Goal: Transaction & Acquisition: Purchase product/service

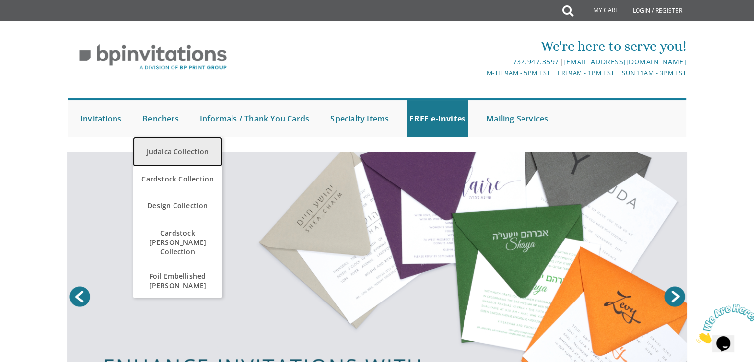
click at [185, 144] on link "Judaica Collection" at bounding box center [177, 152] width 89 height 30
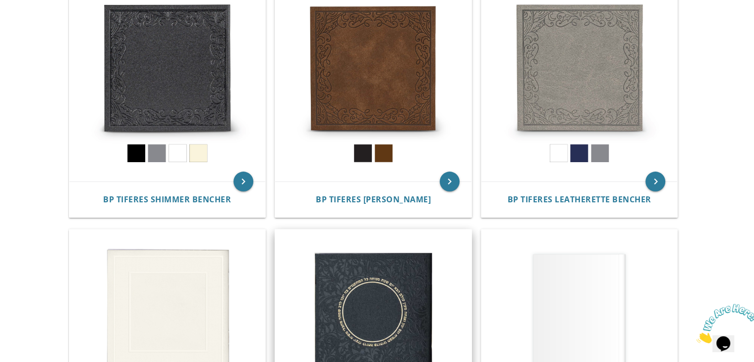
scroll to position [373, 0]
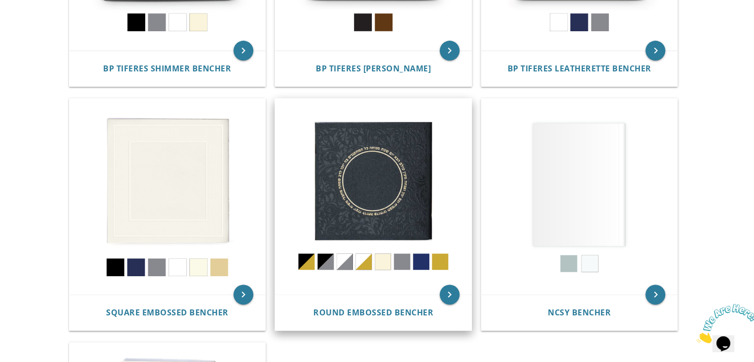
click at [373, 211] on img at bounding box center [373, 197] width 196 height 196
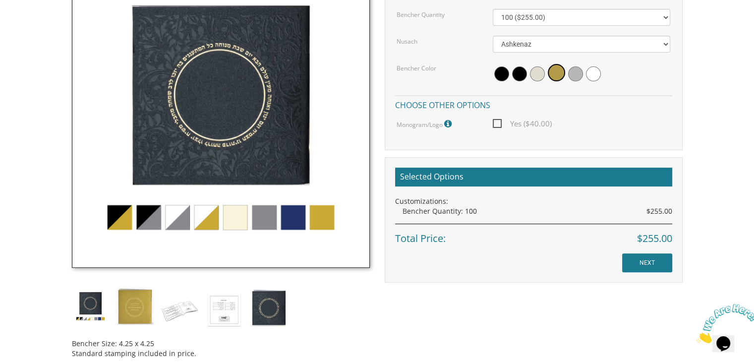
scroll to position [331, 0]
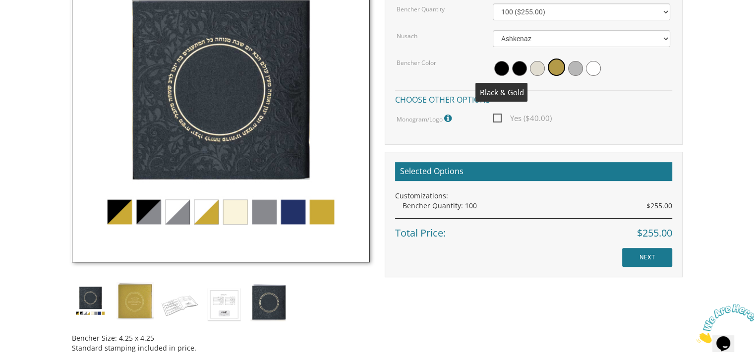
click at [506, 70] on span at bounding box center [501, 68] width 15 height 15
click at [525, 67] on span at bounding box center [522, 68] width 15 height 15
click at [540, 69] on span at bounding box center [540, 68] width 15 height 15
click at [236, 213] on img at bounding box center [221, 113] width 298 height 298
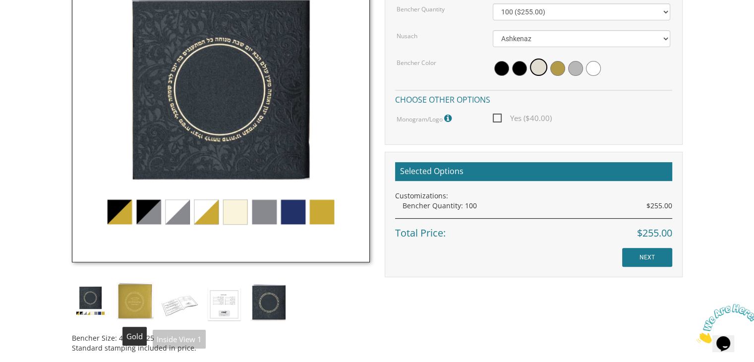
click at [127, 294] on img at bounding box center [135, 300] width 37 height 37
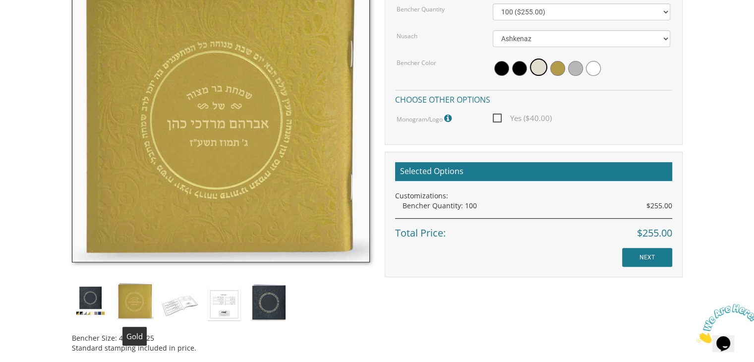
click at [74, 311] on img at bounding box center [90, 300] width 37 height 37
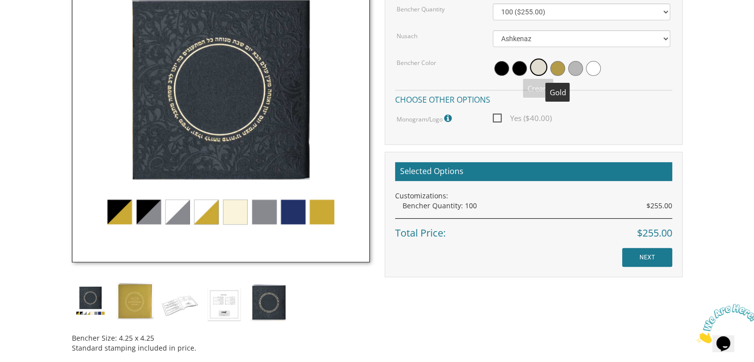
click at [558, 67] on span at bounding box center [558, 68] width 15 height 15
click at [578, 69] on span at bounding box center [575, 68] width 15 height 15
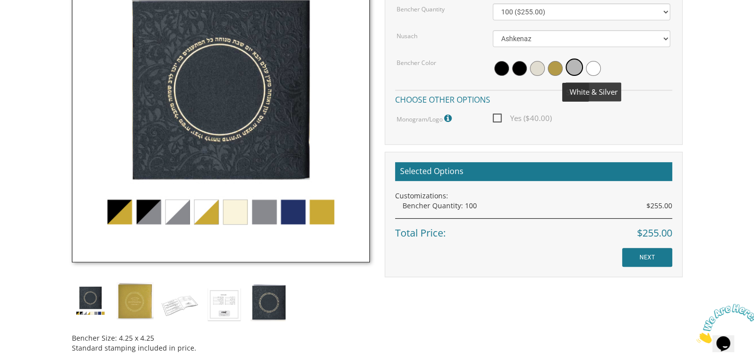
click at [597, 68] on span at bounding box center [593, 68] width 15 height 15
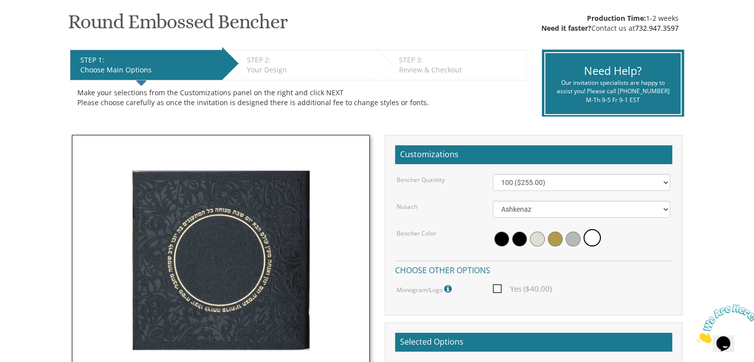
scroll to position [289, 0]
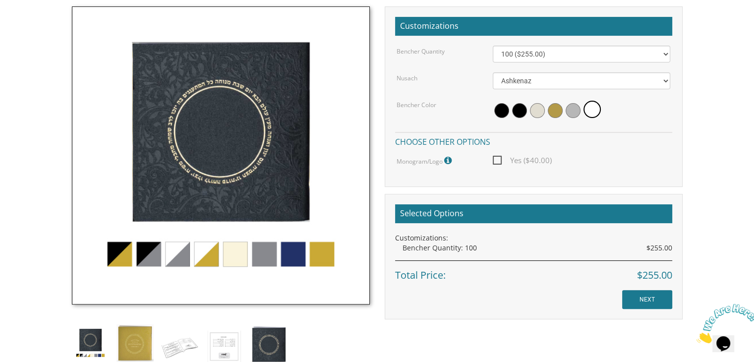
click at [189, 257] on img at bounding box center [221, 155] width 298 height 298
click at [181, 258] on img at bounding box center [221, 155] width 298 height 298
click at [216, 261] on img at bounding box center [221, 155] width 298 height 298
click at [239, 258] on img at bounding box center [221, 155] width 298 height 298
click at [282, 248] on img at bounding box center [221, 155] width 298 height 298
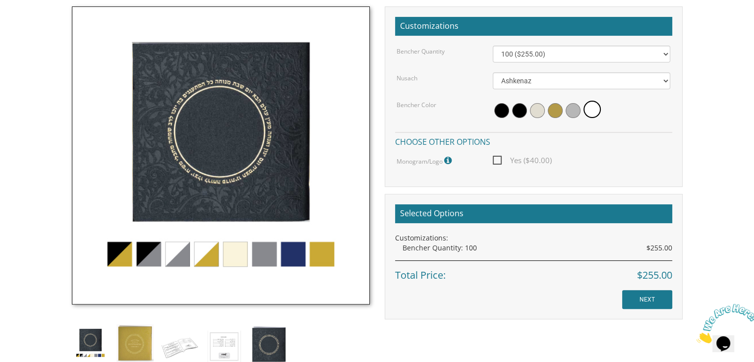
click at [266, 250] on img at bounding box center [221, 155] width 298 height 298
click at [282, 251] on img at bounding box center [221, 155] width 298 height 298
click at [502, 80] on select "Ashkenaz Edut Mizrach" at bounding box center [582, 80] width 178 height 17
click at [493, 162] on span "Yes ($40.00)" at bounding box center [522, 160] width 59 height 12
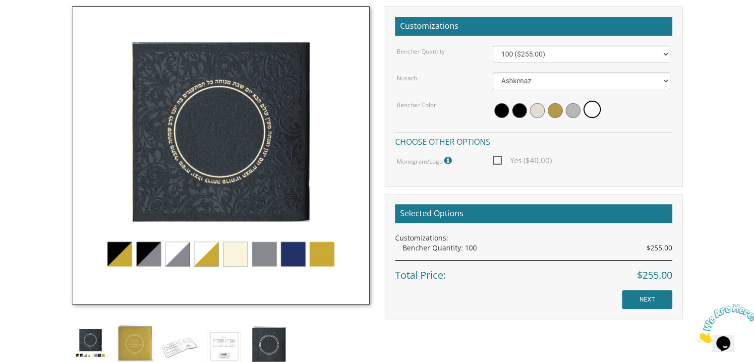
click at [493, 162] on input "Yes ($40.00)" at bounding box center [496, 159] width 6 height 6
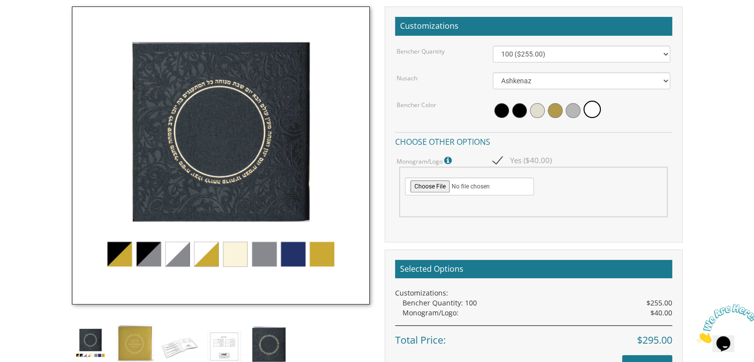
click at [497, 159] on span "Yes ($40.00)" at bounding box center [522, 160] width 59 height 12
click at [497, 159] on input "Yes ($40.00)" at bounding box center [496, 159] width 6 height 6
checkbox input "false"
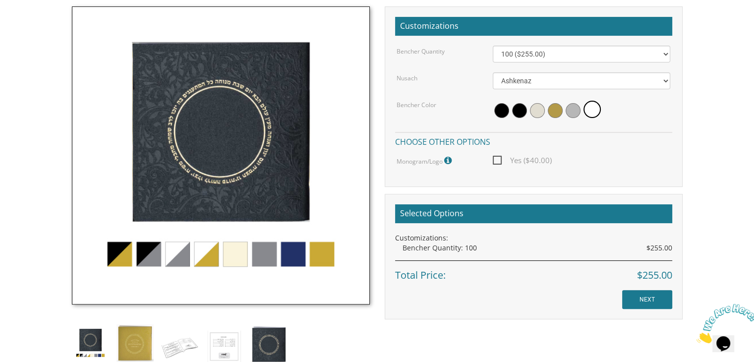
click at [451, 159] on icon at bounding box center [449, 160] width 10 height 9
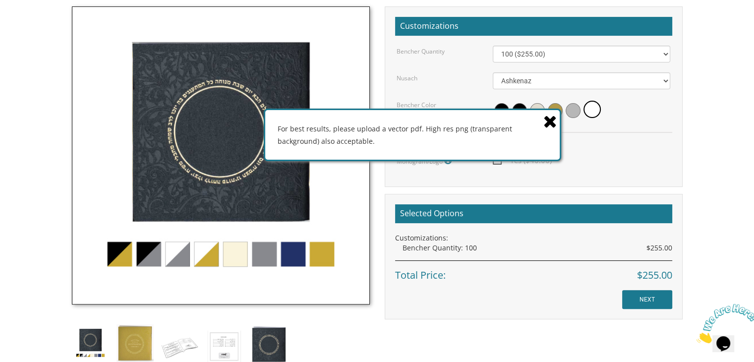
click at [430, 168] on div "Customizations Bencher Quantity 100 ($255.00) 200 ($510.00) 300 ($765.00) 400 (…" at bounding box center [534, 96] width 298 height 181
click at [548, 120] on icon at bounding box center [551, 121] width 14 height 17
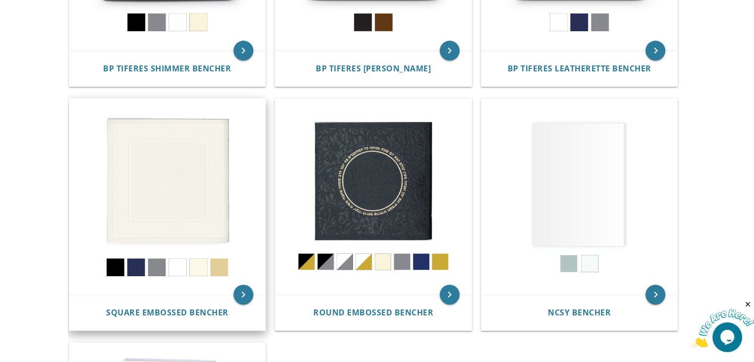
click at [208, 148] on img at bounding box center [167, 197] width 196 height 196
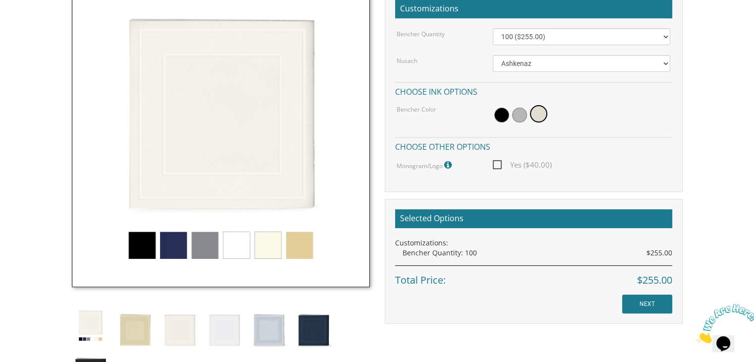
scroll to position [312, 0]
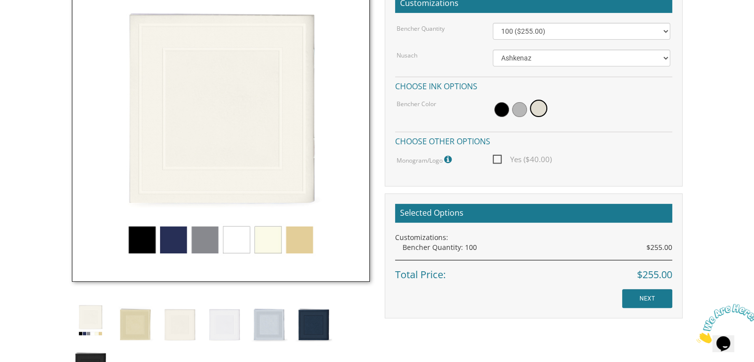
click at [138, 239] on img at bounding box center [221, 133] width 298 height 298
click at [138, 328] on img at bounding box center [135, 324] width 37 height 44
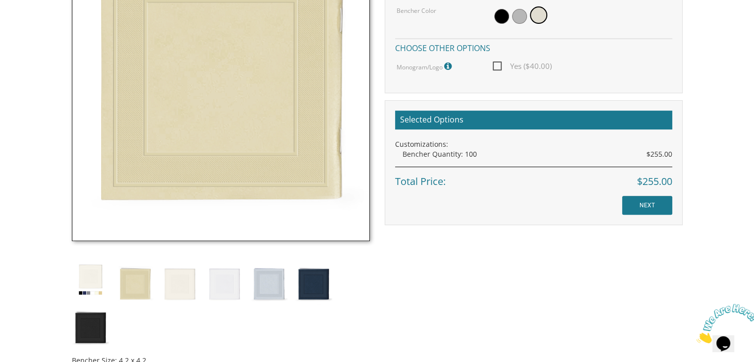
scroll to position [409, 0]
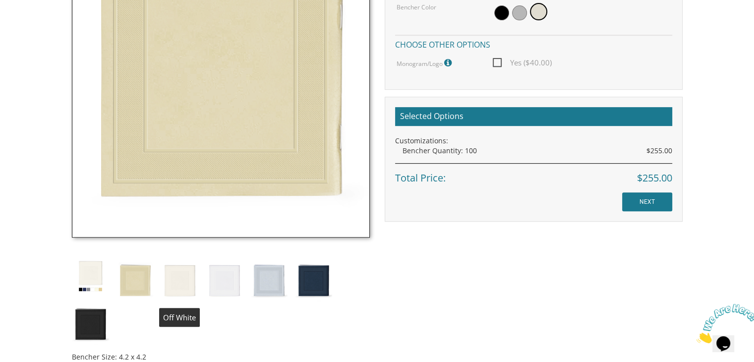
click at [180, 274] on img at bounding box center [179, 279] width 37 height 44
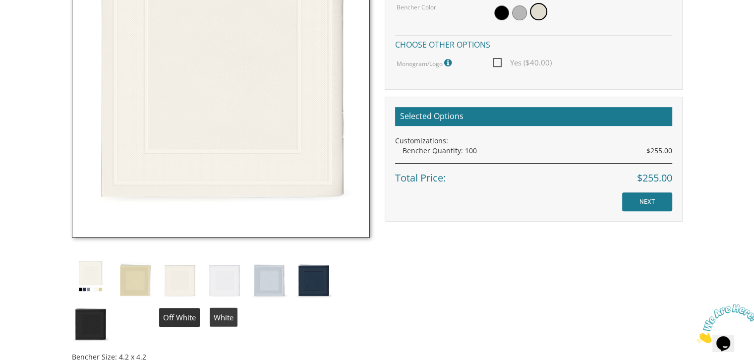
click at [241, 286] on img at bounding box center [224, 279] width 37 height 44
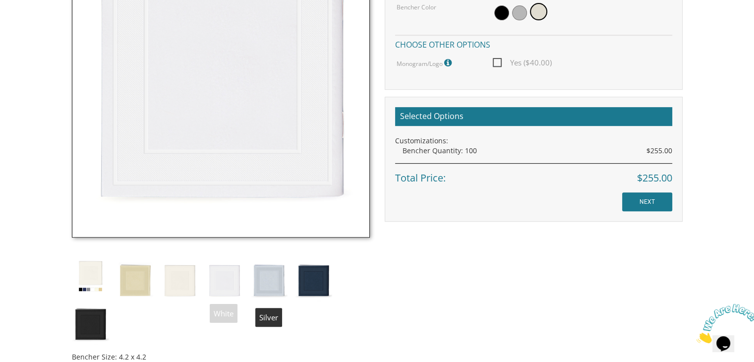
click at [266, 283] on img at bounding box center [268, 279] width 37 height 44
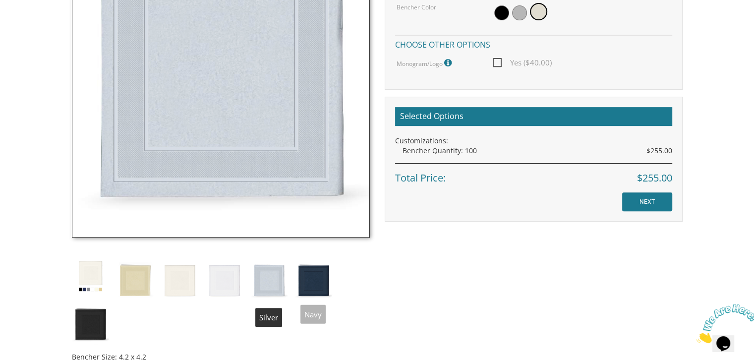
click at [296, 279] on img at bounding box center [313, 279] width 37 height 44
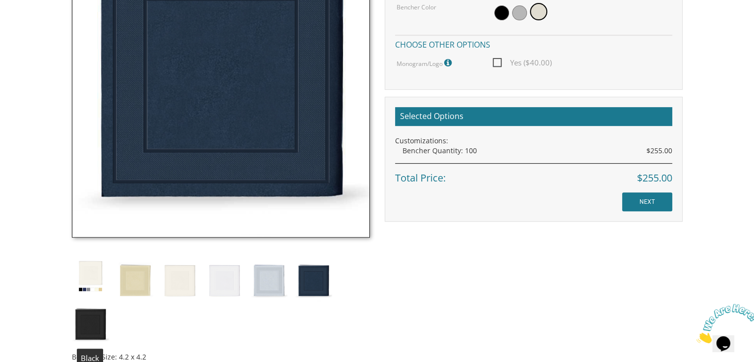
click at [77, 338] on img at bounding box center [90, 323] width 37 height 44
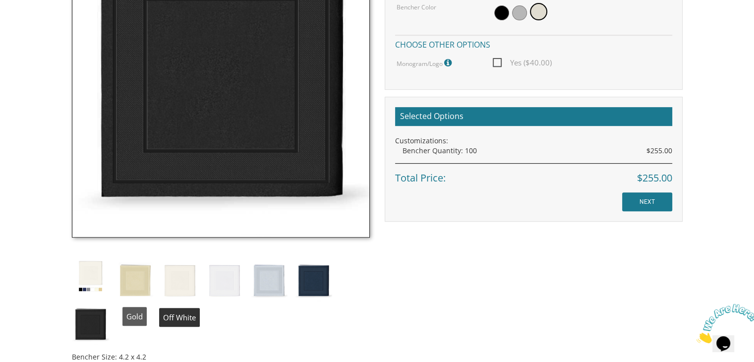
click at [134, 274] on img at bounding box center [135, 279] width 37 height 44
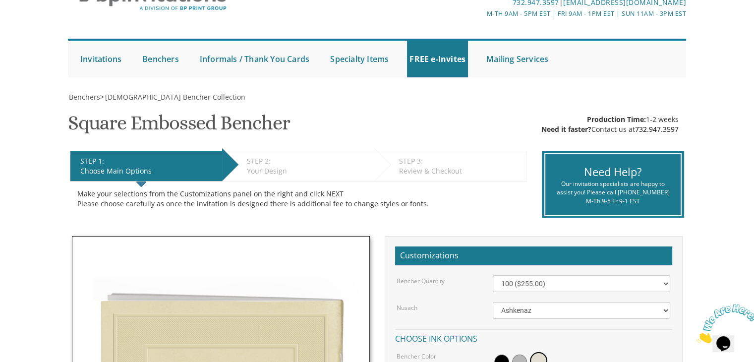
scroll to position [51, 0]
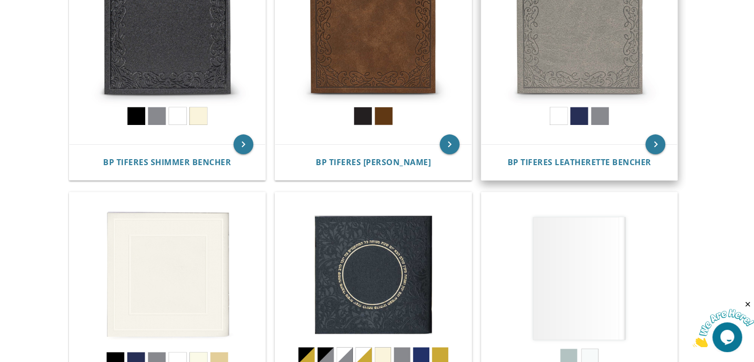
scroll to position [406, 0]
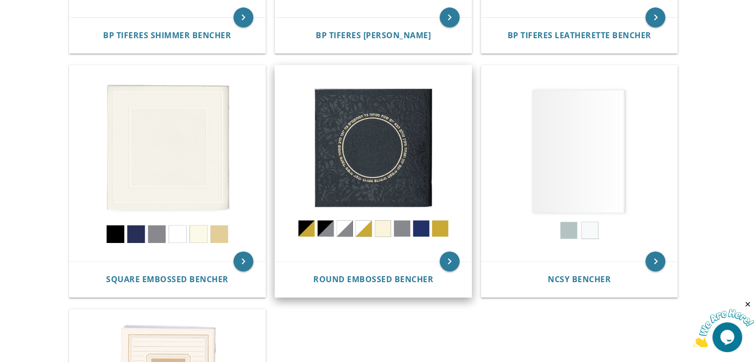
click at [367, 148] on img at bounding box center [373, 163] width 196 height 196
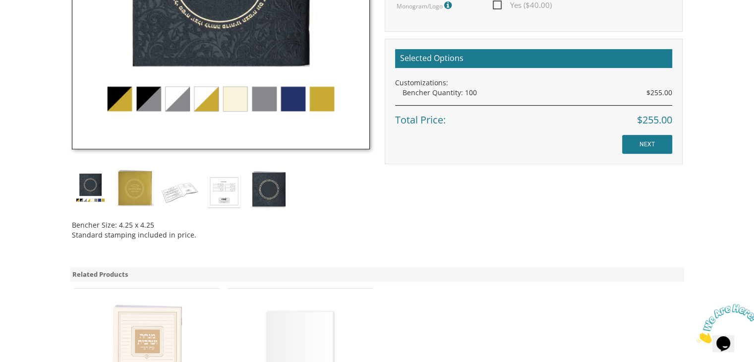
scroll to position [445, 0]
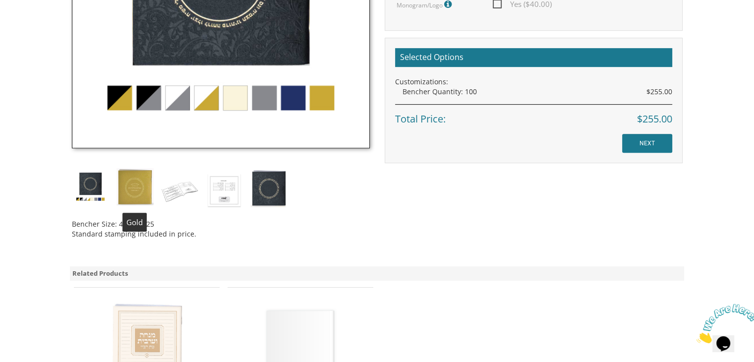
click at [148, 174] on img at bounding box center [135, 186] width 37 height 37
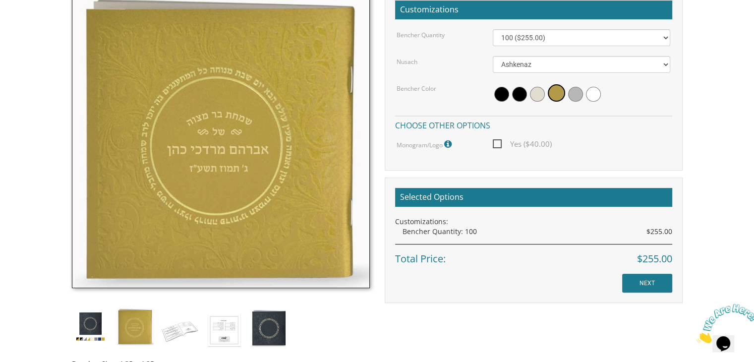
scroll to position [308, 0]
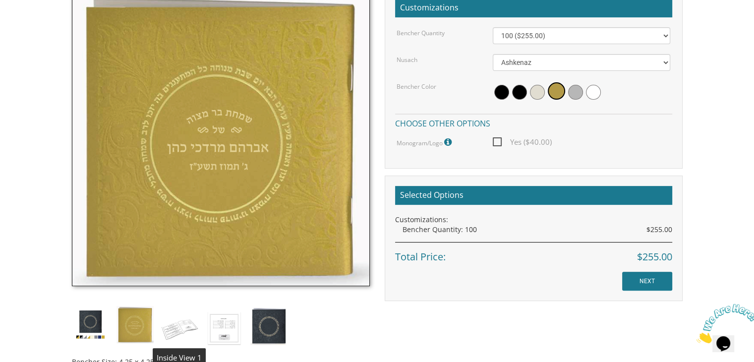
click at [171, 320] on img at bounding box center [179, 328] width 37 height 44
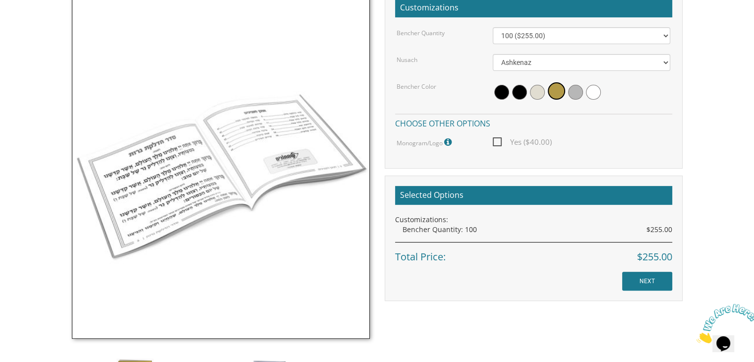
click at [123, 320] on img at bounding box center [221, 163] width 298 height 351
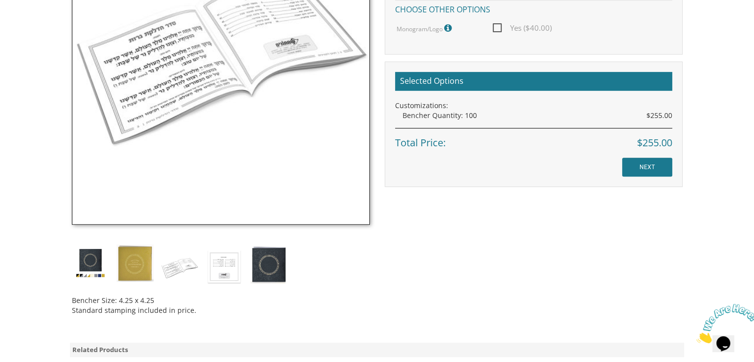
scroll to position [423, 0]
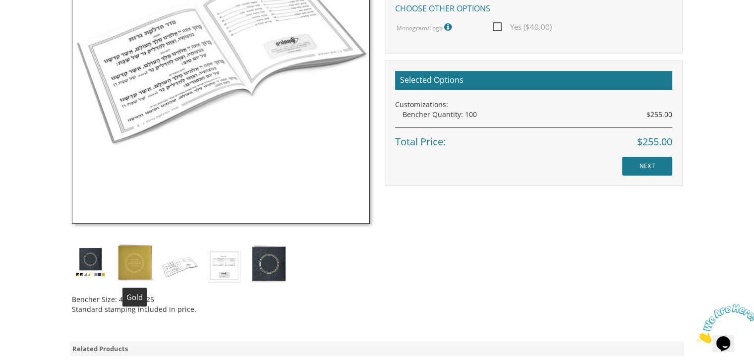
click at [136, 264] on img at bounding box center [135, 262] width 37 height 37
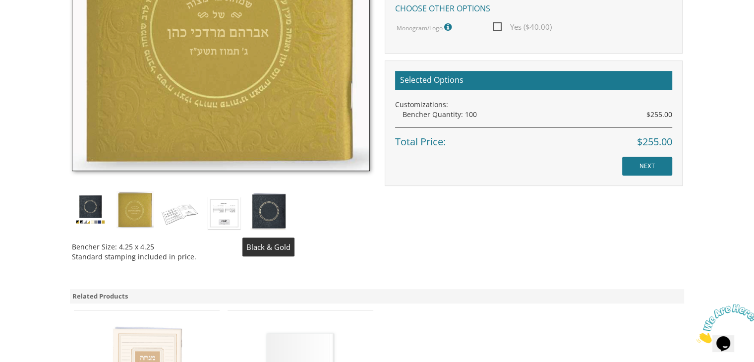
click at [268, 198] on img at bounding box center [268, 210] width 37 height 39
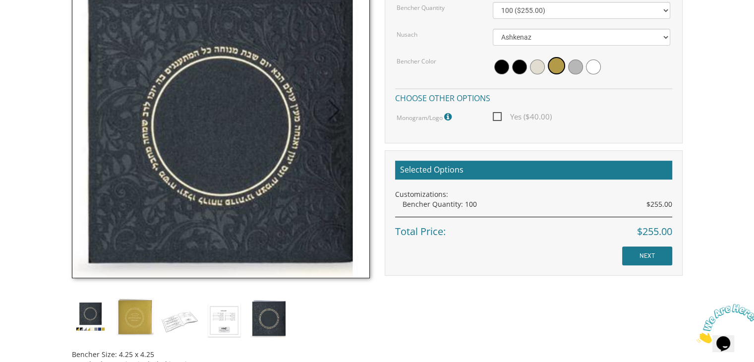
scroll to position [332, 0]
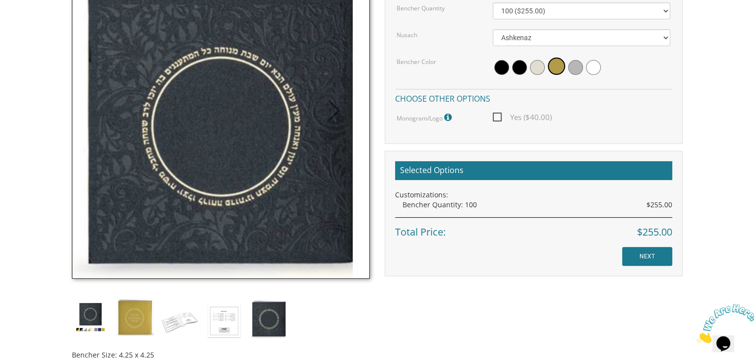
click at [86, 317] on img at bounding box center [90, 317] width 37 height 37
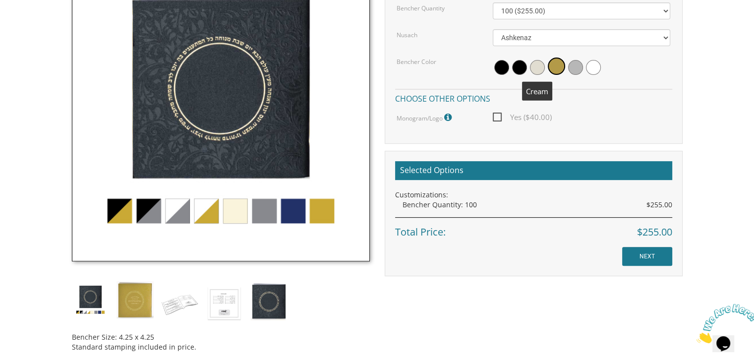
click at [534, 70] on span at bounding box center [537, 67] width 15 height 15
click at [640, 259] on input "NEXT" at bounding box center [647, 256] width 50 height 19
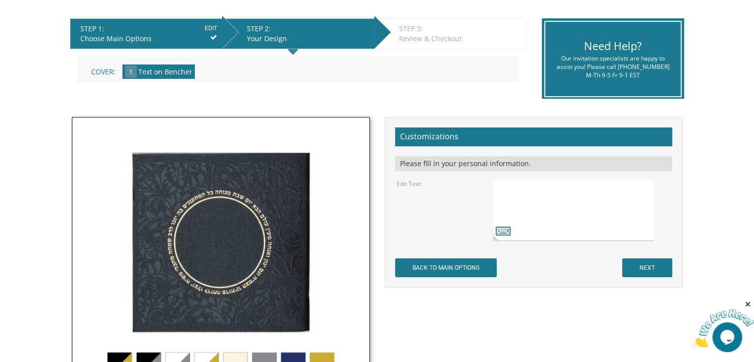
scroll to position [229, 0]
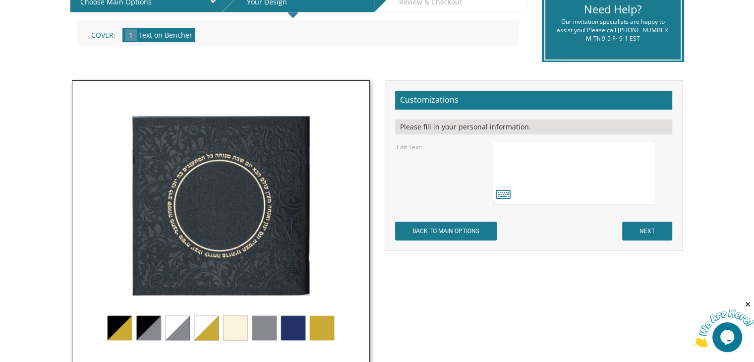
click at [534, 151] on textarea at bounding box center [573, 173] width 161 height 62
click at [498, 153] on textarea at bounding box center [573, 173] width 161 height 62
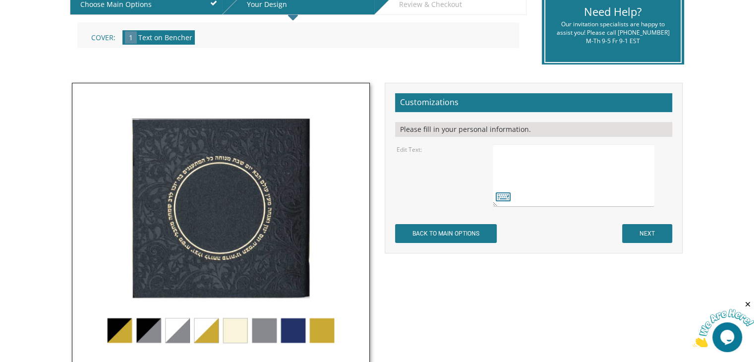
scroll to position [223, 0]
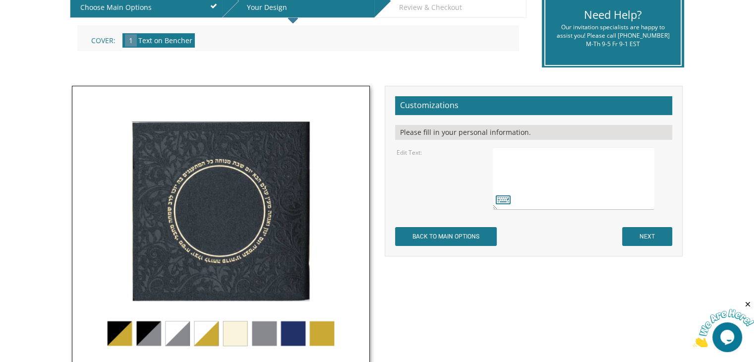
click at [534, 165] on textarea at bounding box center [573, 178] width 161 height 62
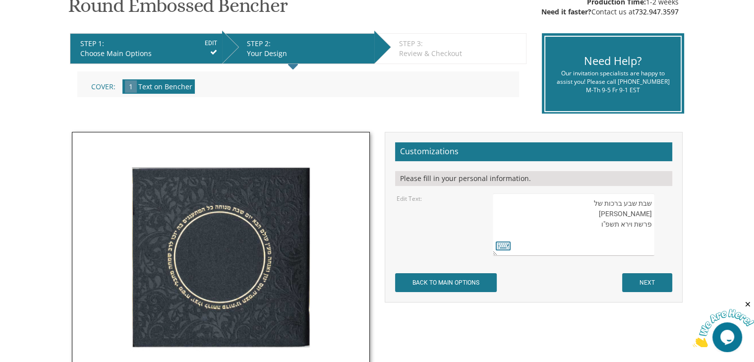
scroll to position [179, 0]
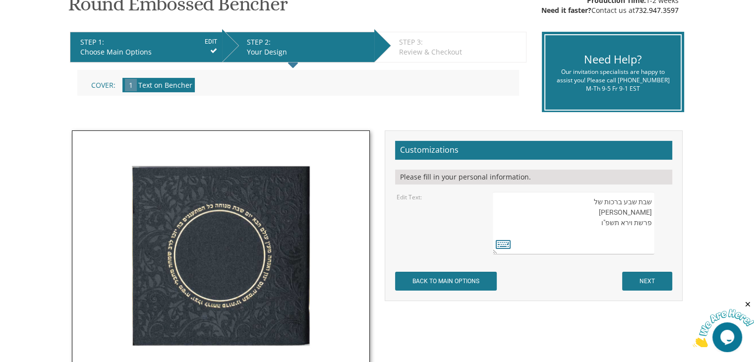
click at [652, 235] on textarea at bounding box center [573, 223] width 161 height 62
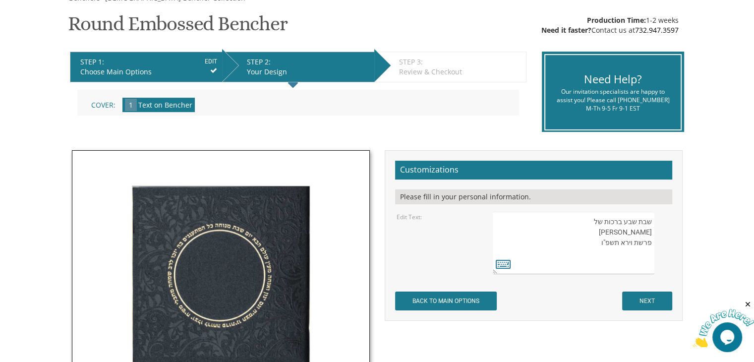
scroll to position [155, 0]
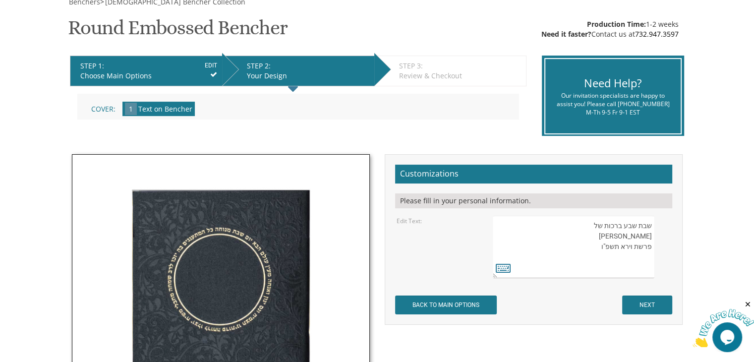
click at [601, 226] on textarea at bounding box center [573, 247] width 161 height 62
click at [651, 258] on textarea at bounding box center [573, 247] width 161 height 62
type textarea "שבת שבע ברכות של [PERSON_NAME] ויעל פערלמוטר פרשת וירא תשפ"ו"
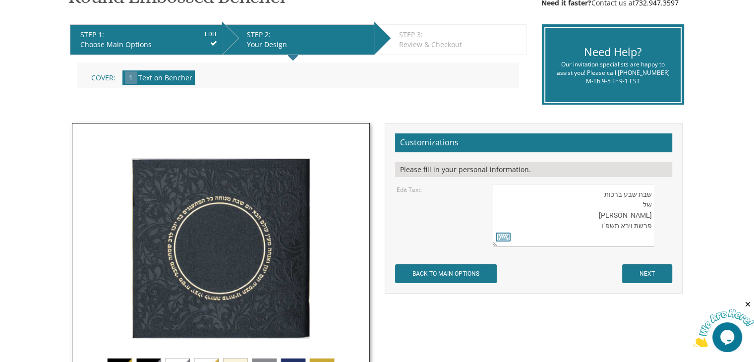
scroll to position [189, 0]
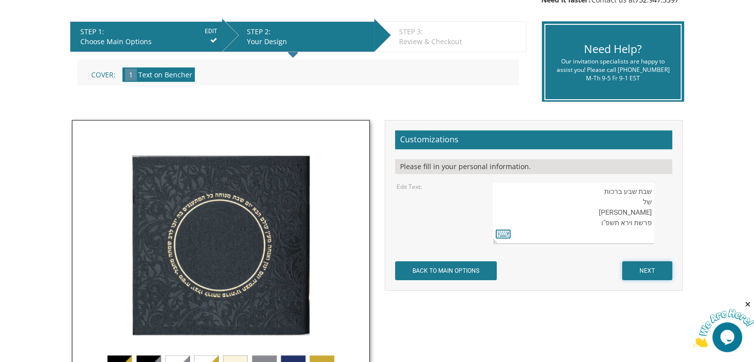
click at [643, 266] on input "NEXT" at bounding box center [647, 270] width 50 height 19
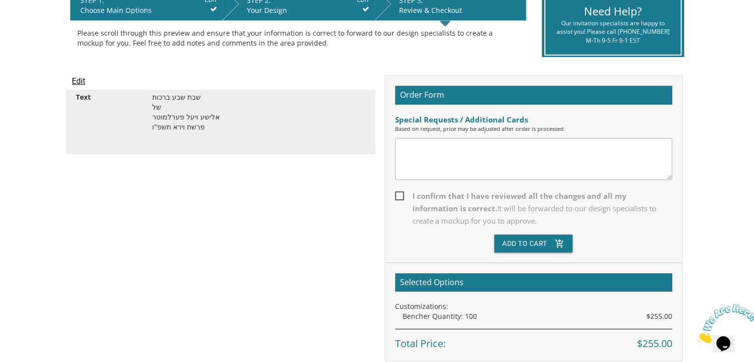
scroll to position [225, 0]
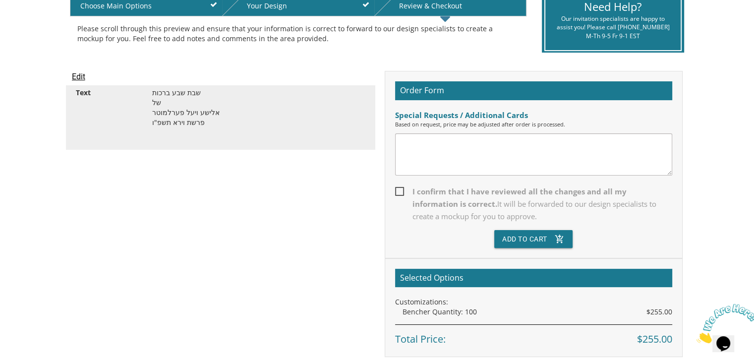
click at [518, 138] on textarea at bounding box center [533, 154] width 277 height 42
type textarea "C"
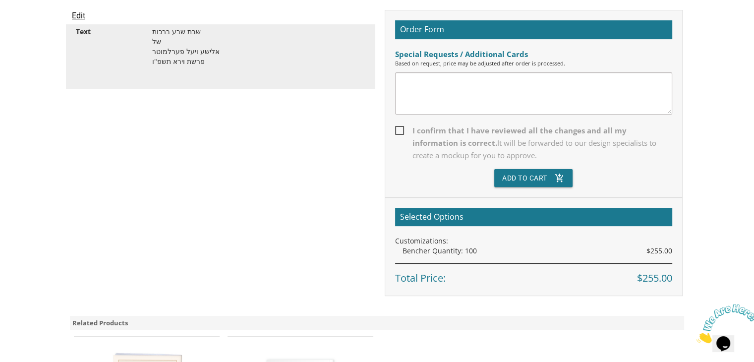
scroll to position [301, 0]
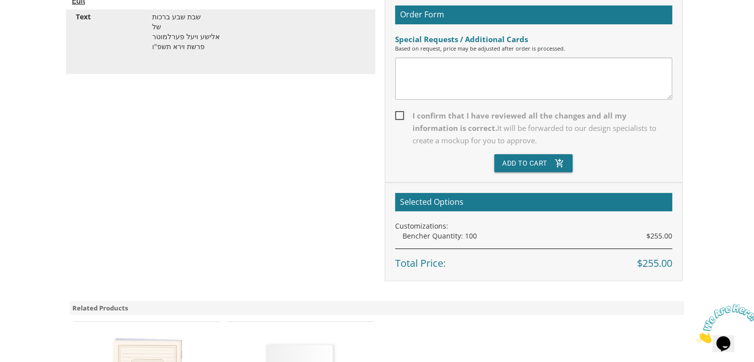
click at [399, 115] on span "I confirm that I have reviewed all the changes and all my information is correc…" at bounding box center [533, 128] width 277 height 37
click at [399, 115] on input "I confirm that I have reviewed all the changes and all my information is correc…" at bounding box center [398, 115] width 6 height 6
checkbox input "true"
click at [529, 165] on button "Add To Cart add_shopping_cart" at bounding box center [533, 163] width 78 height 18
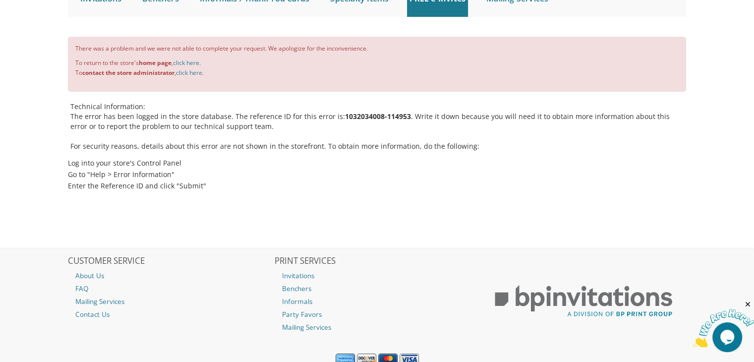
scroll to position [110, 0]
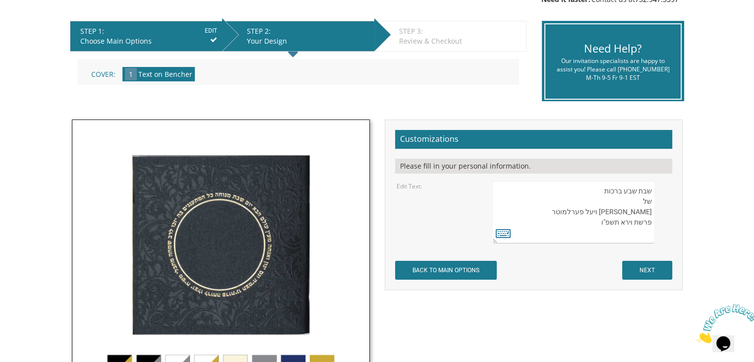
drag, startPoint x: 590, startPoint y: 222, endPoint x: 666, endPoint y: 188, distance: 83.5
click at [666, 188] on div at bounding box center [582, 212] width 178 height 62
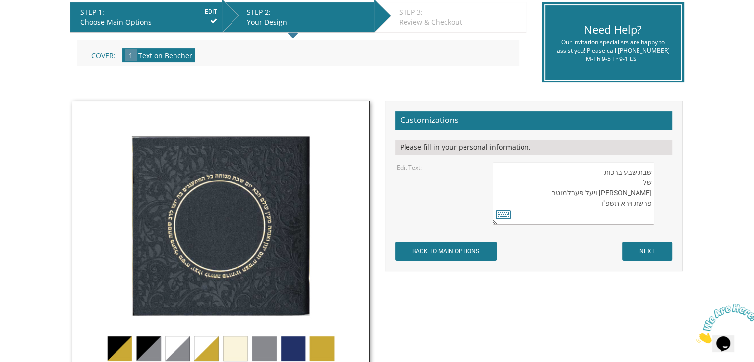
scroll to position [209, 0]
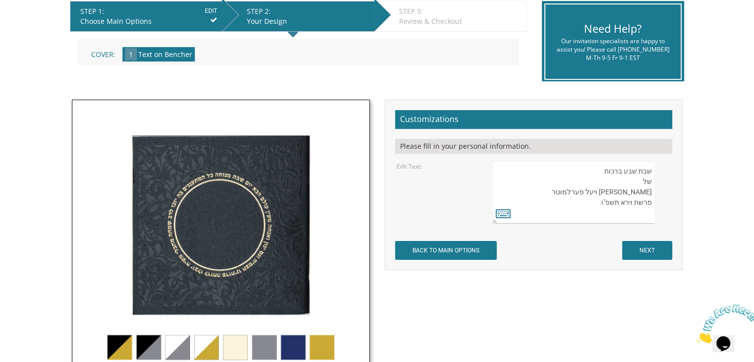
click at [577, 252] on form "Customizations Please fill in your personal information. Edit Text: BACK TO MAI…" at bounding box center [533, 185] width 277 height 150
click at [643, 244] on input "NEXT" at bounding box center [647, 250] width 50 height 19
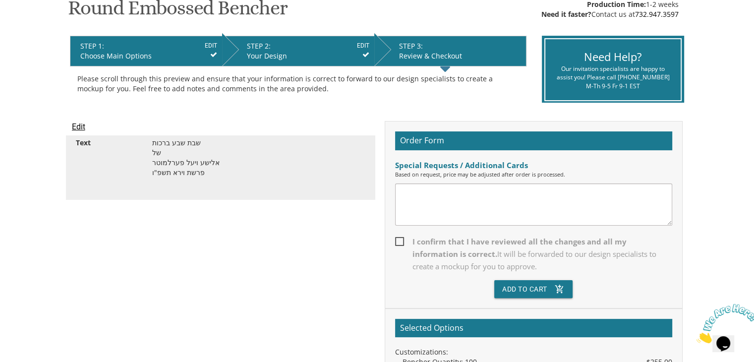
scroll to position [175, 0]
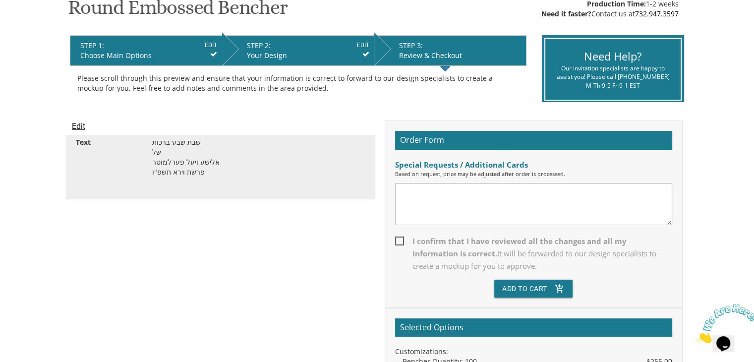
click at [396, 241] on span "I confirm that I have reviewed all the changes and all my information is correc…" at bounding box center [533, 253] width 277 height 37
click at [396, 241] on input "I confirm that I have reviewed all the changes and all my information is correc…" at bounding box center [398, 240] width 6 height 6
checkbox input "true"
click at [546, 286] on button "Add To Cart add_shopping_cart" at bounding box center [533, 289] width 78 height 18
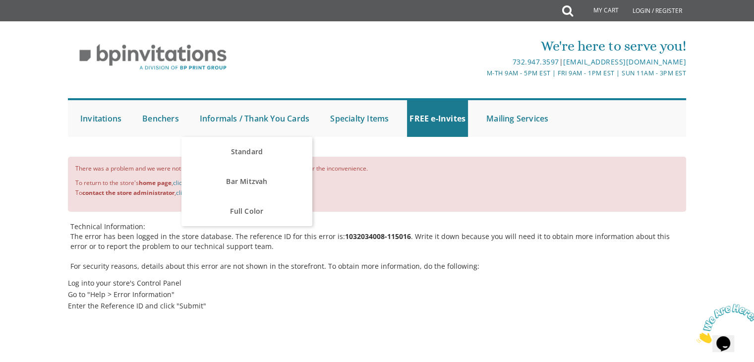
click at [88, 199] on div "There was a problem and we were not able to complete your request. We apologize…" at bounding box center [377, 184] width 618 height 55
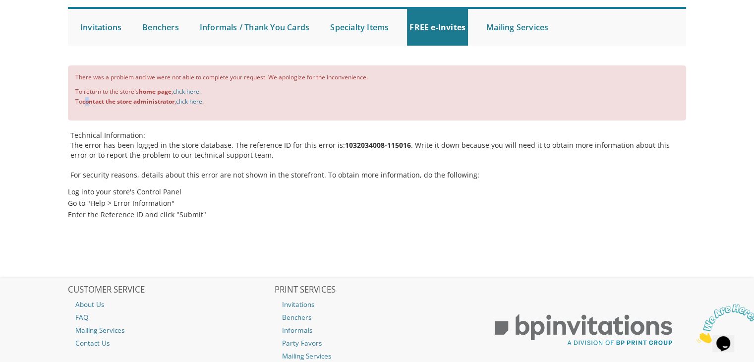
scroll to position [158, 0]
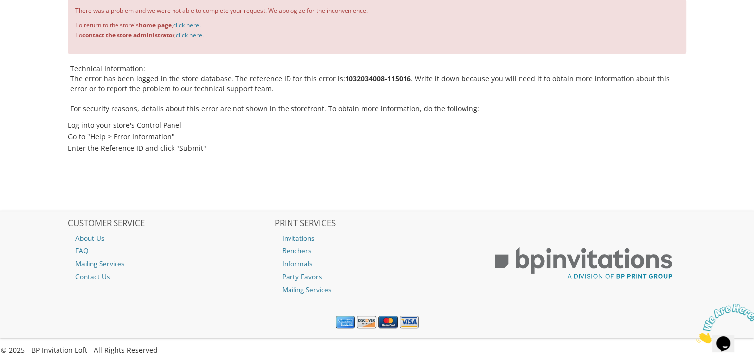
click at [175, 149] on li "Enter the Reference ID and click "Submit"" at bounding box center [377, 148] width 618 height 11
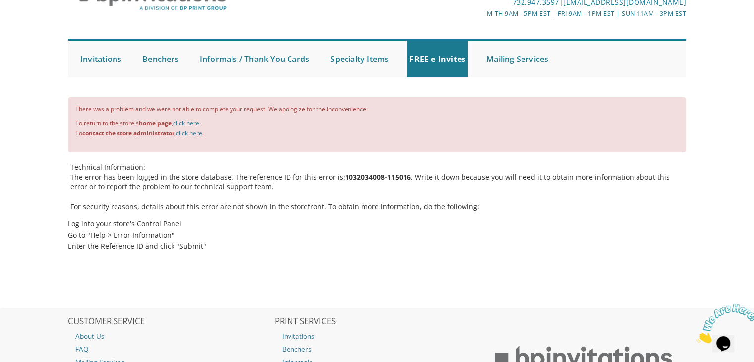
scroll to position [0, 0]
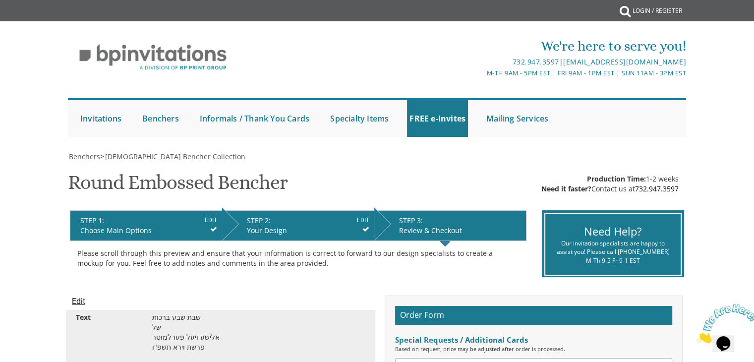
scroll to position [0, 0]
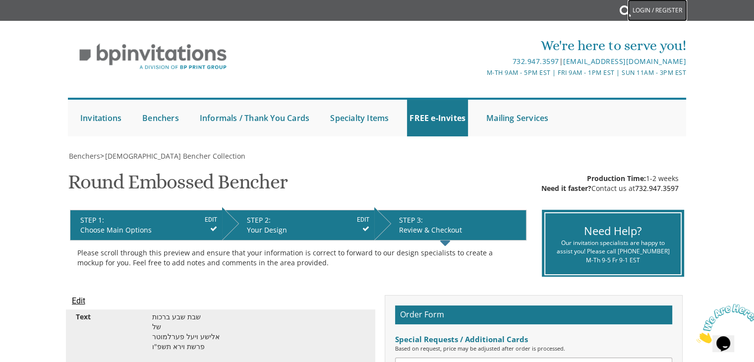
click at [648, 6] on link "Login / Register" at bounding box center [658, 11] width 60 height 22
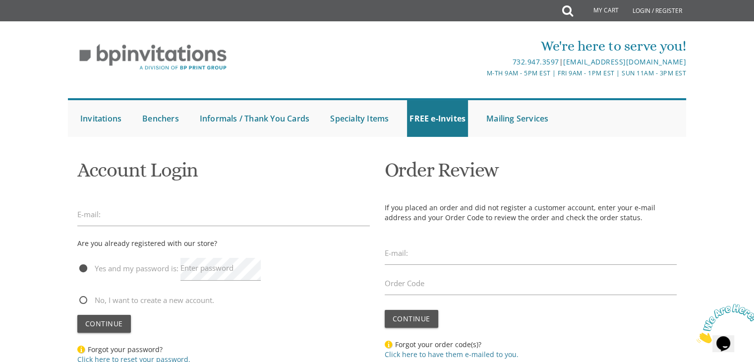
click at [176, 201] on form "Account Login E-mail: Are you already registered with our store? Yes and my pas…" at bounding box center [223, 262] width 293 height 220
click at [135, 212] on input "email" at bounding box center [223, 214] width 293 height 23
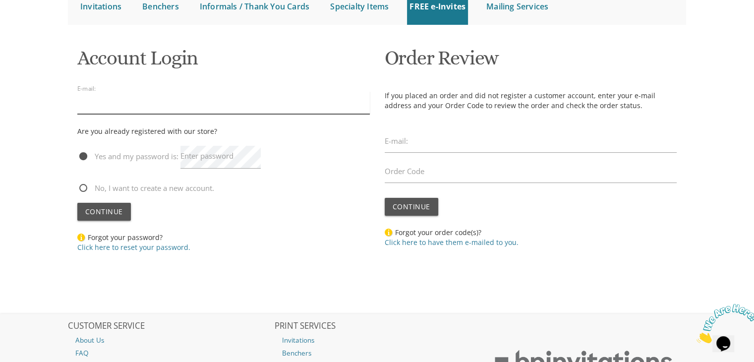
scroll to position [113, 0]
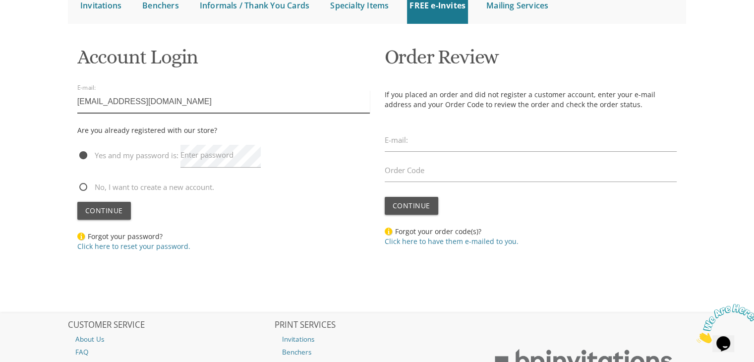
type input "dhasten23@msn.com"
click at [77, 202] on button "Continue" at bounding box center [104, 211] width 54 height 18
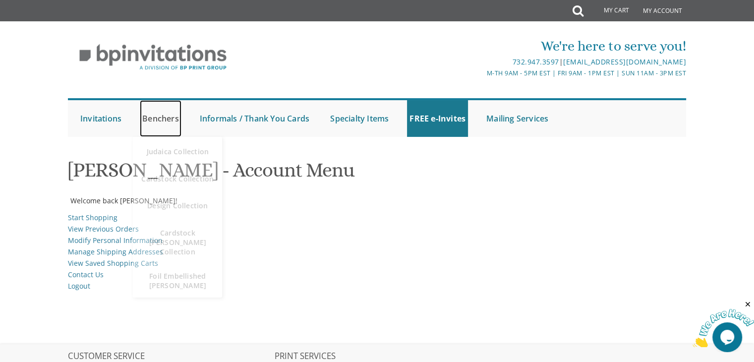
click at [143, 123] on link "Benchers" at bounding box center [161, 118] width 42 height 37
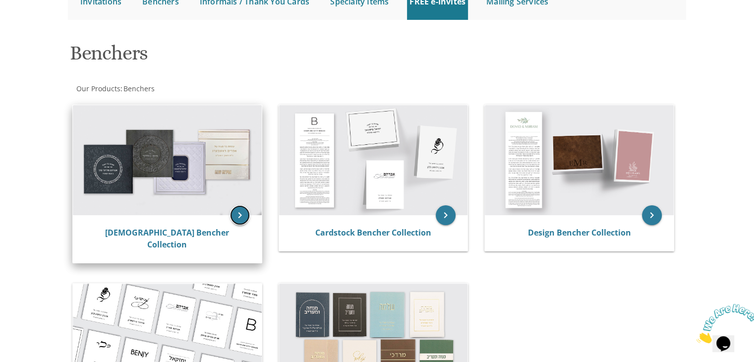
click at [240, 213] on icon "keyboard_arrow_right" at bounding box center [240, 215] width 20 height 20
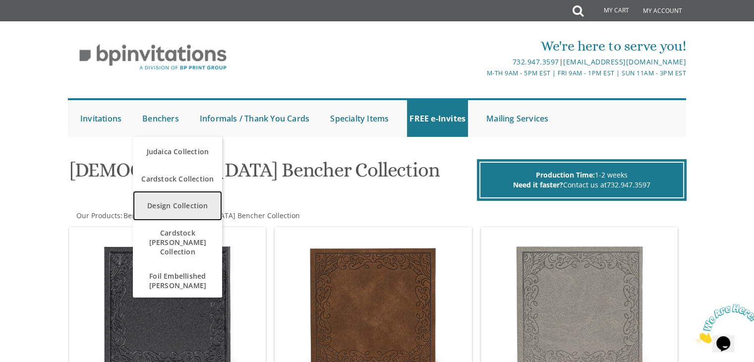
click at [165, 198] on link "Design Collection" at bounding box center [177, 206] width 89 height 30
click at [186, 203] on link "Design Collection" at bounding box center [177, 206] width 89 height 30
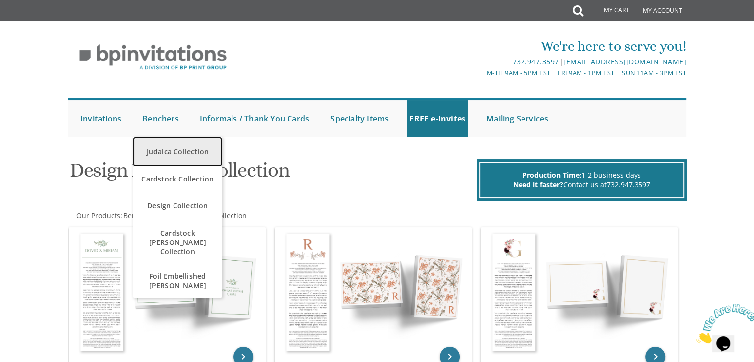
click at [170, 157] on link "Judaica Collection" at bounding box center [177, 152] width 89 height 30
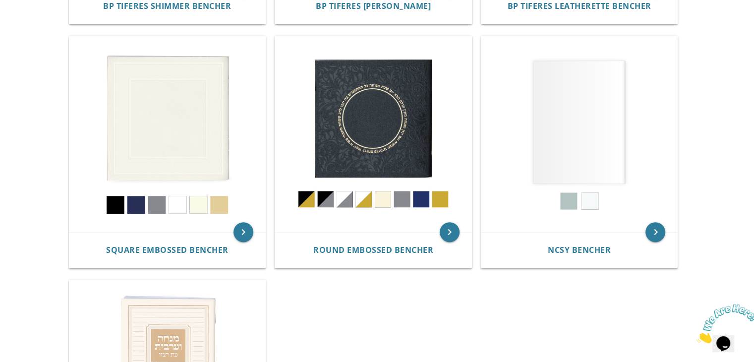
scroll to position [519, 0]
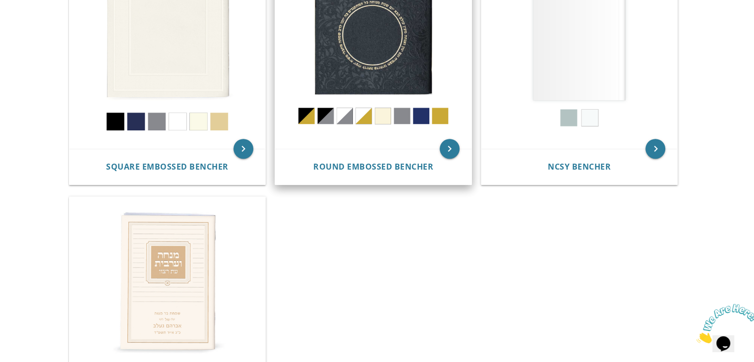
click at [352, 81] on img at bounding box center [373, 51] width 196 height 196
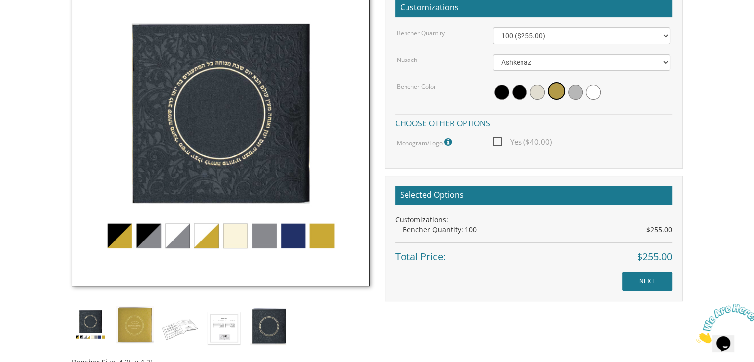
scroll to position [345, 0]
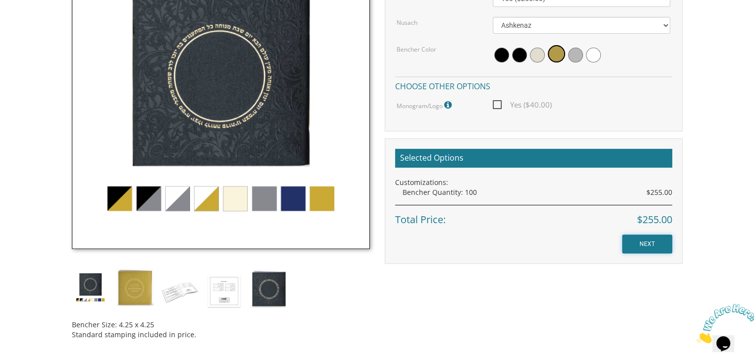
click at [651, 241] on input "NEXT" at bounding box center [647, 244] width 50 height 19
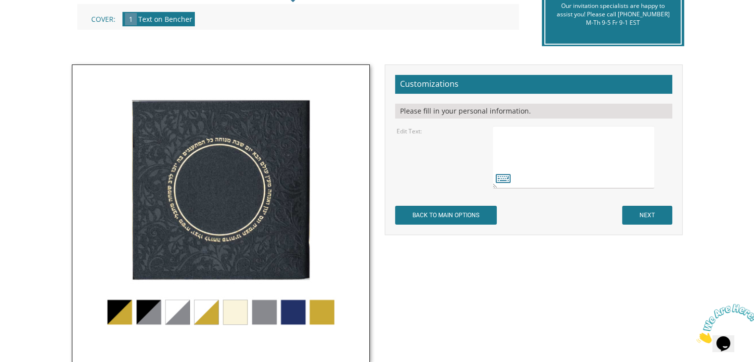
scroll to position [256, 0]
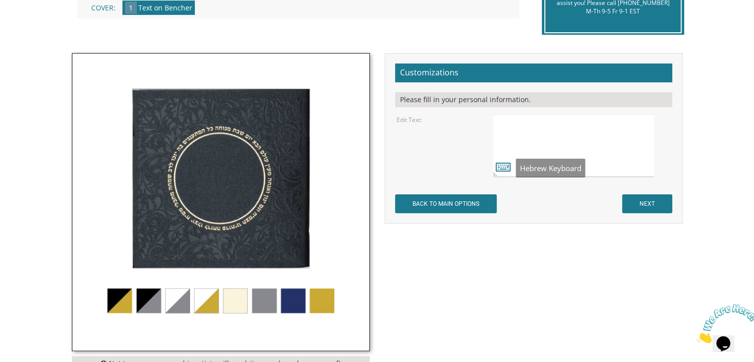
click at [550, 117] on textarea at bounding box center [573, 146] width 161 height 62
paste textarea "שבת שבע ברכות של [PERSON_NAME] ויעל פערלמוטר פרשת וירא תשפ"ו"
type textarea "שבת שבע ברכות של [PERSON_NAME] ויעל פערלמוטר פרשת וירא תשפ"ו"
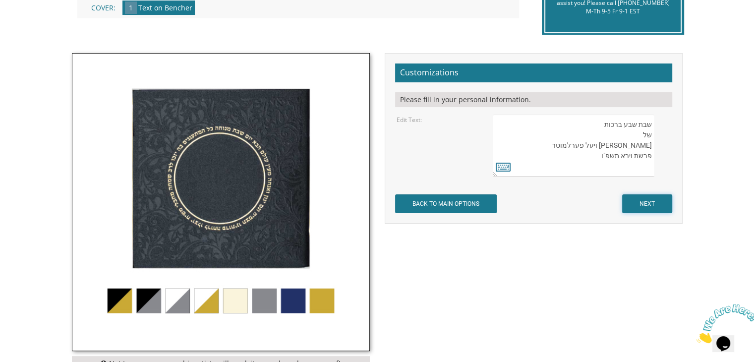
click at [640, 202] on input "NEXT" at bounding box center [647, 203] width 50 height 19
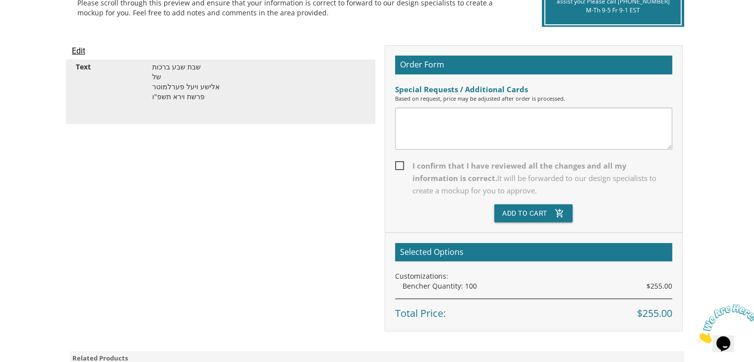
scroll to position [251, 0]
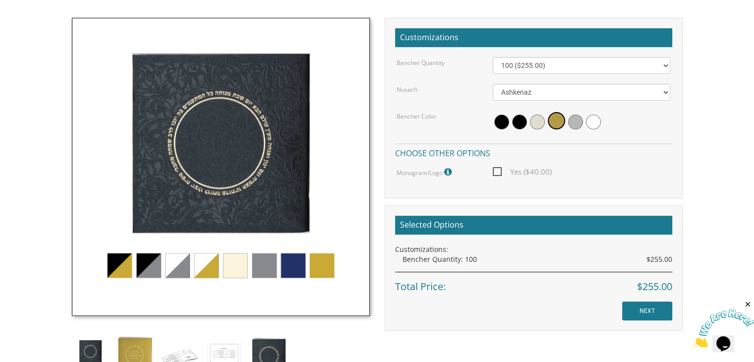
scroll to position [278, 0]
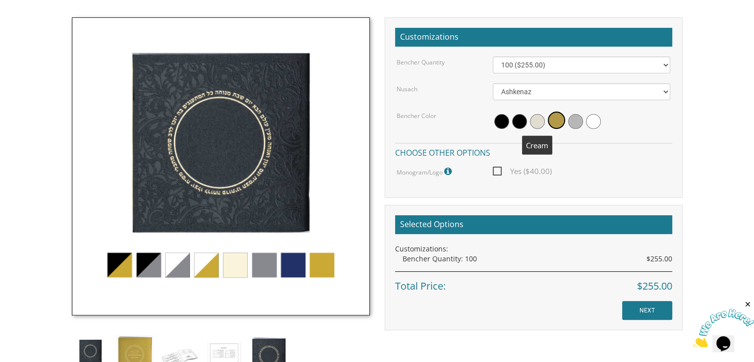
click at [540, 119] on span at bounding box center [537, 121] width 15 height 15
click at [644, 305] on input "NEXT" at bounding box center [647, 310] width 50 height 19
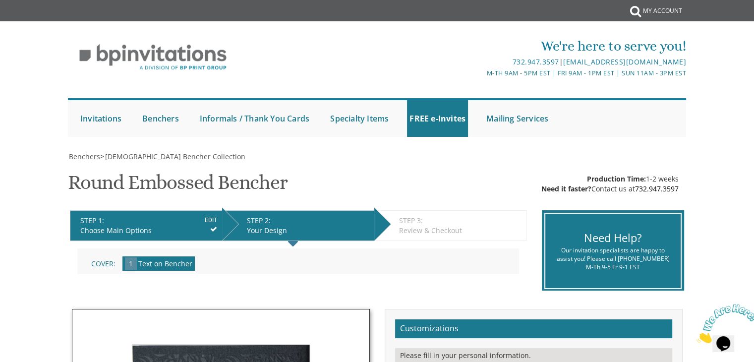
scroll to position [285, 0]
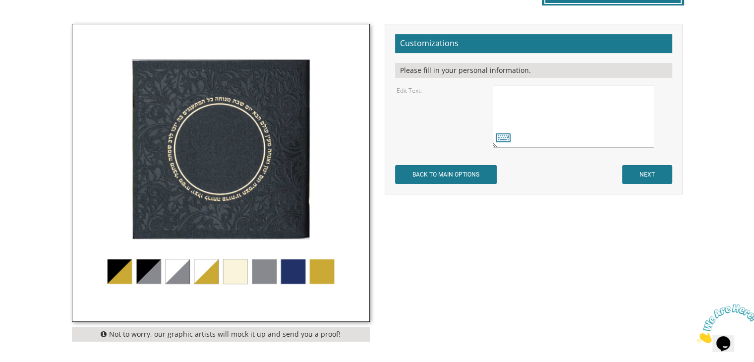
click at [522, 100] on textarea at bounding box center [573, 116] width 161 height 62
paste textarea "שבת שבע ברכות של אלישע ויעל פערלמוטר פרשת וירא תשפ"ו"
type textarea "שבת שבע ברכות של אלישע ויעל פערלמוטר פרשת וירא תשפ"ו"
click at [641, 171] on input "NEXT" at bounding box center [647, 174] width 50 height 19
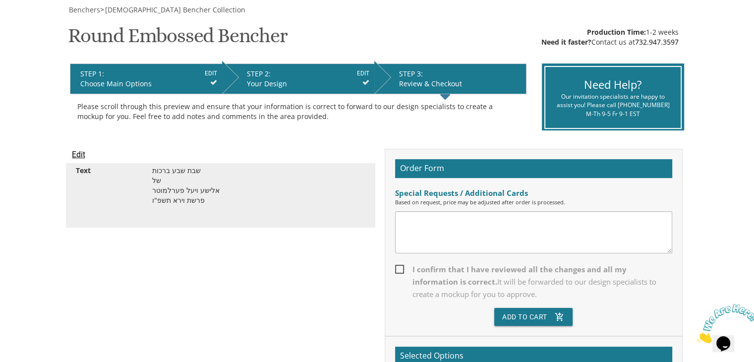
scroll to position [159, 0]
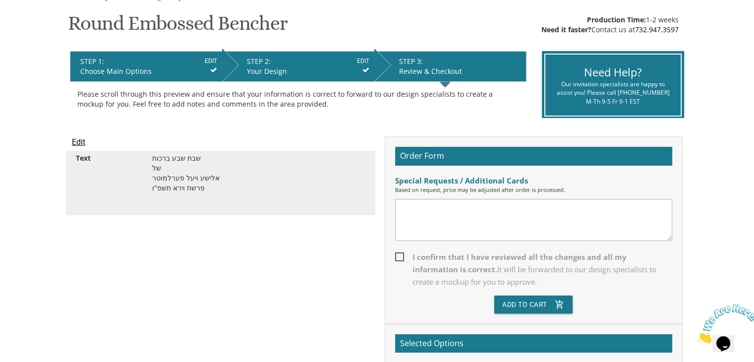
click at [465, 269] on span "It will be forwarded to our design specialists to create a mockup for you to ap…" at bounding box center [535, 275] width 244 height 22
click at [402, 259] on input "I confirm that I have reviewed all the changes and all my information is correc…" at bounding box center [398, 256] width 6 height 6
checkbox input "true"
click at [535, 308] on button "Add To Cart add_shopping_cart" at bounding box center [533, 305] width 78 height 18
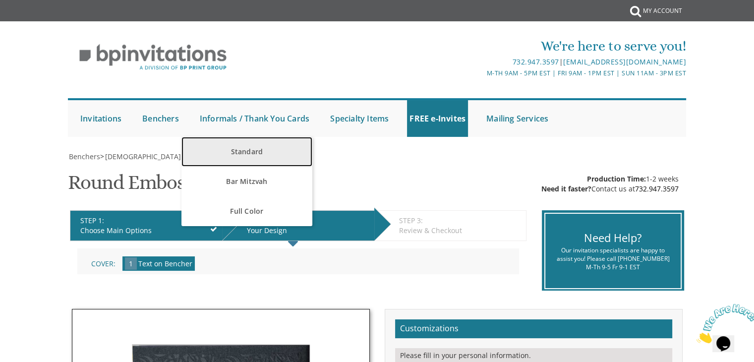
click at [240, 159] on link "Standard" at bounding box center [247, 152] width 130 height 30
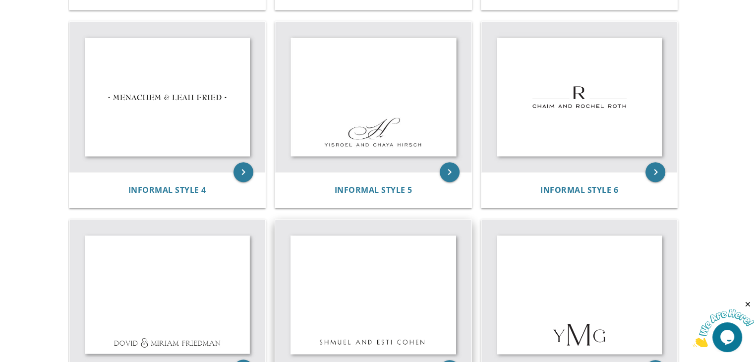
scroll to position [414, 0]
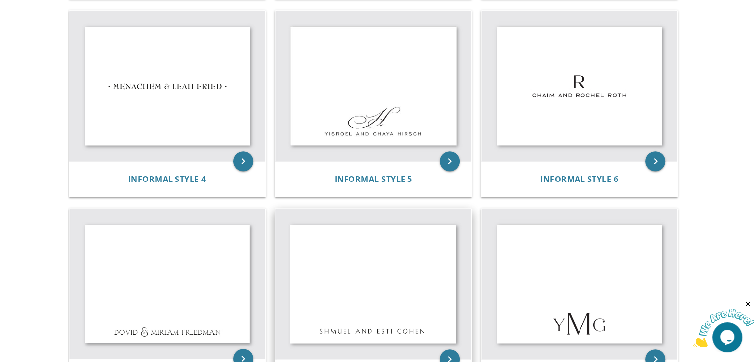
click at [385, 281] on img at bounding box center [373, 284] width 196 height 150
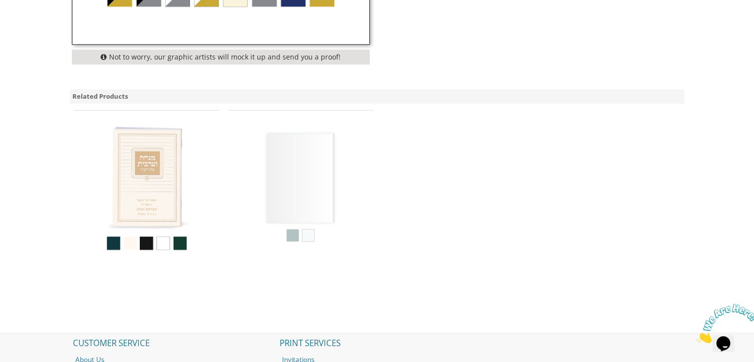
scroll to position [624, 0]
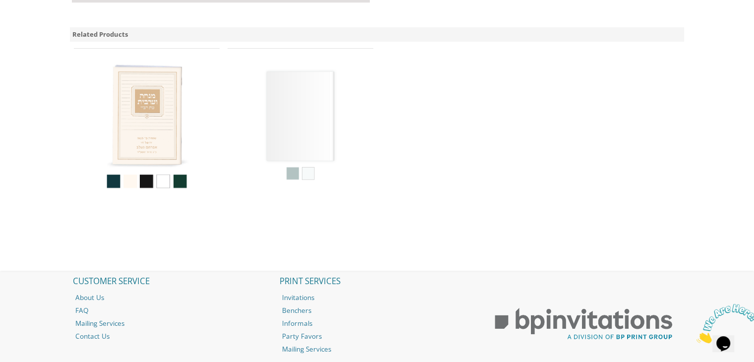
click at [153, 115] on img at bounding box center [146, 125] width 143 height 143
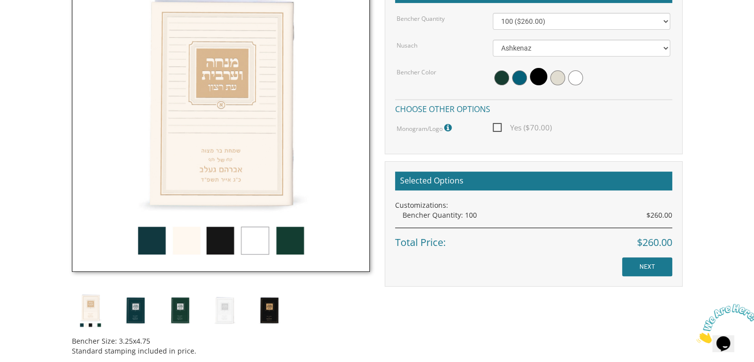
scroll to position [321, 0]
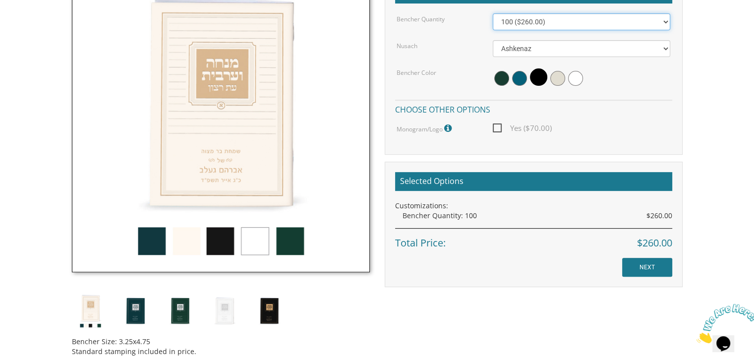
click at [569, 20] on select "100 ($260.00) 200 ($520.00) 300 ($780.00) 400 ($1,040.00) 500 ($1,300.00)" at bounding box center [582, 21] width 178 height 17
click at [579, 25] on select "100 ($260.00) 200 ($520.00) 300 ($780.00) 400 ($1,040.00) 500 ($1,300.00)" at bounding box center [582, 21] width 178 height 17
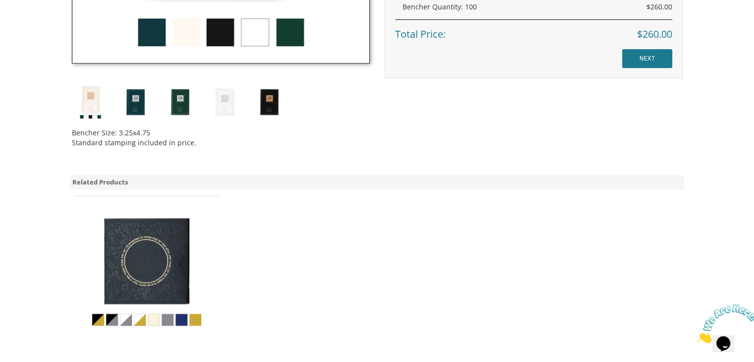
scroll to position [526, 0]
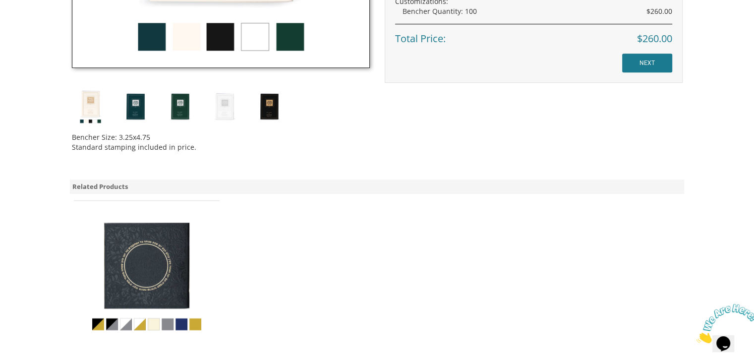
drag, startPoint x: 115, startPoint y: 135, endPoint x: 206, endPoint y: 149, distance: 92.4
click at [206, 149] on div "Bencher Size: 3.25x4.75 Standard stamping included in price." at bounding box center [221, 138] width 298 height 27
click at [205, 150] on div "Bencher Size: 3.25x4.75 Standard stamping included in price." at bounding box center [221, 138] width 298 height 27
click at [164, 142] on div "Bencher Size: 3.25x4.75 Standard stamping included in price." at bounding box center [221, 138] width 298 height 27
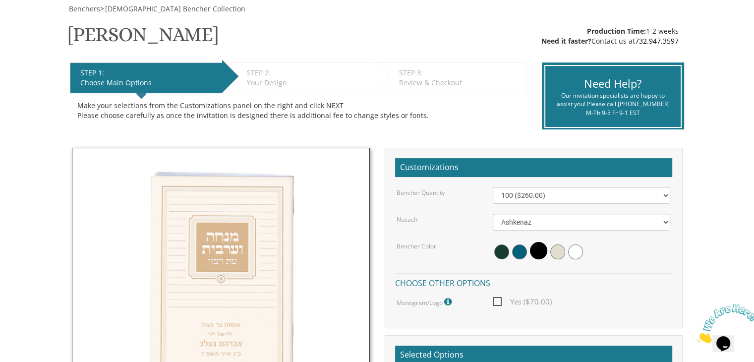
scroll to position [0, 0]
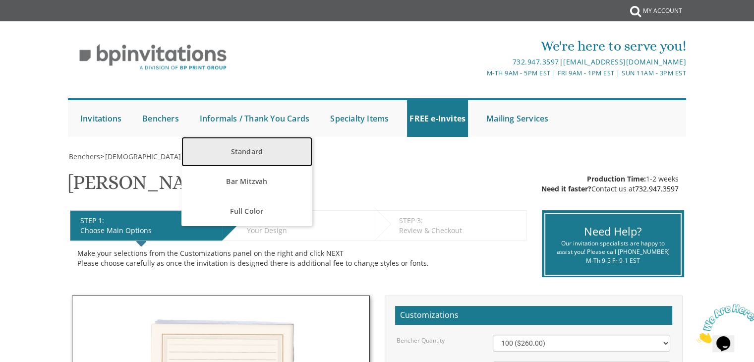
click at [250, 149] on link "Standard" at bounding box center [247, 152] width 130 height 30
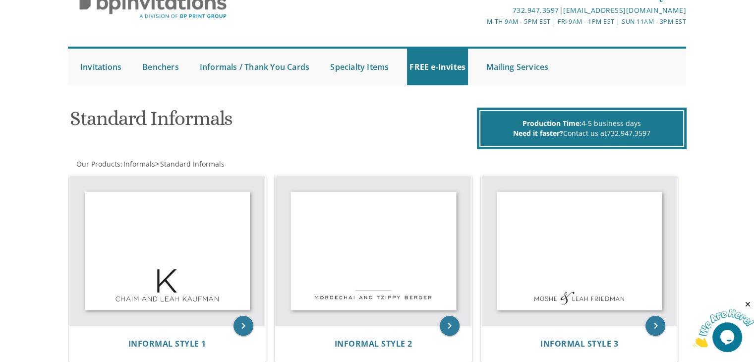
scroll to position [128, 0]
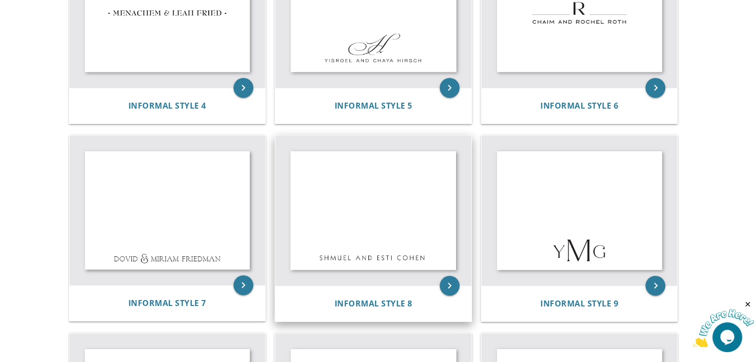
drag, startPoint x: 0, startPoint y: 0, endPoint x: 304, endPoint y: 141, distance: 334.8
click at [304, 141] on img at bounding box center [373, 210] width 196 height 150
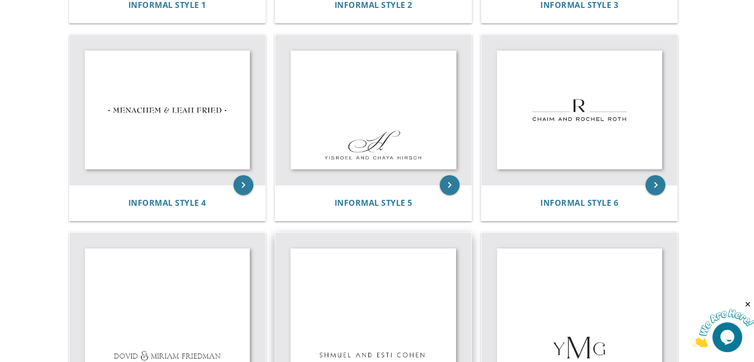
scroll to position [390, 0]
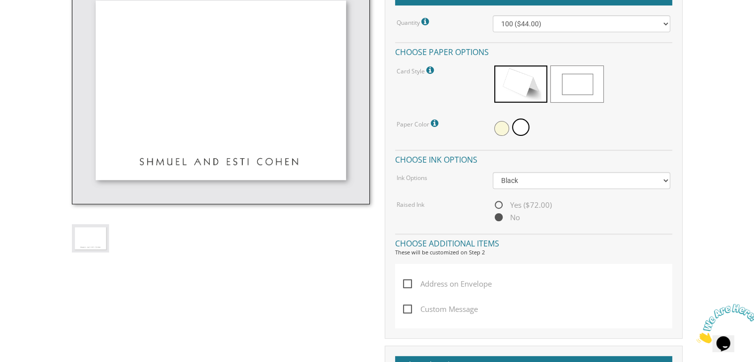
scroll to position [235, 0]
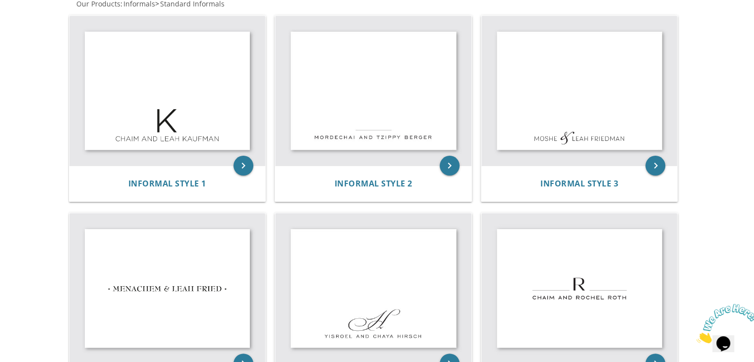
scroll to position [252, 0]
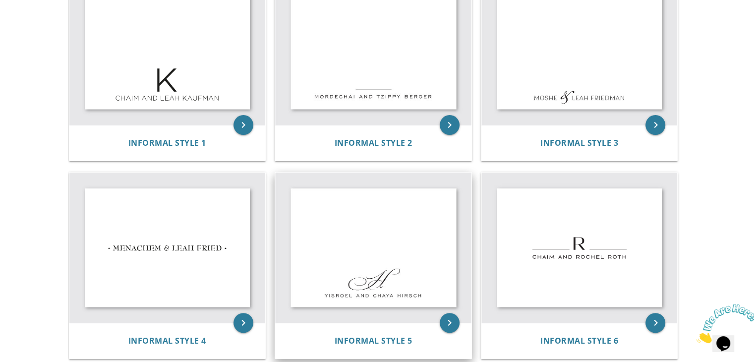
click at [309, 220] on img at bounding box center [373, 248] width 196 height 150
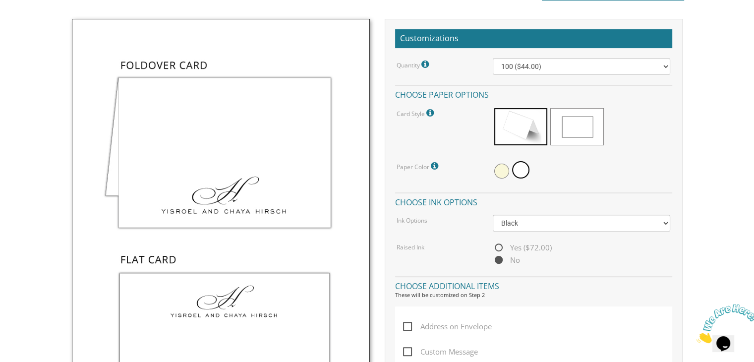
scroll to position [218, 0]
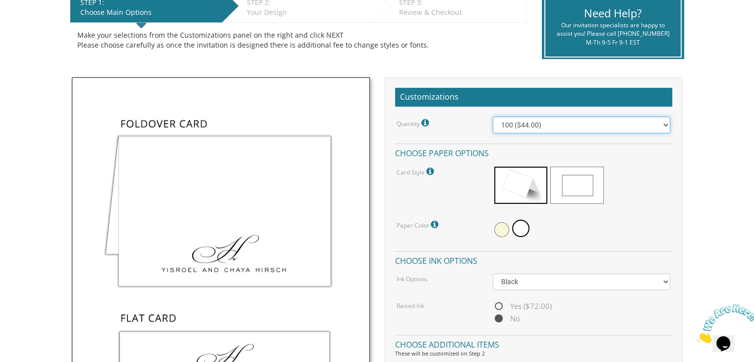
click at [526, 126] on select "100 ($44.00) 200 ($63.00) 300 ($82.00) 400 ($101.00) 500 ($120.00) 600 ($139.00…" at bounding box center [582, 125] width 178 height 17
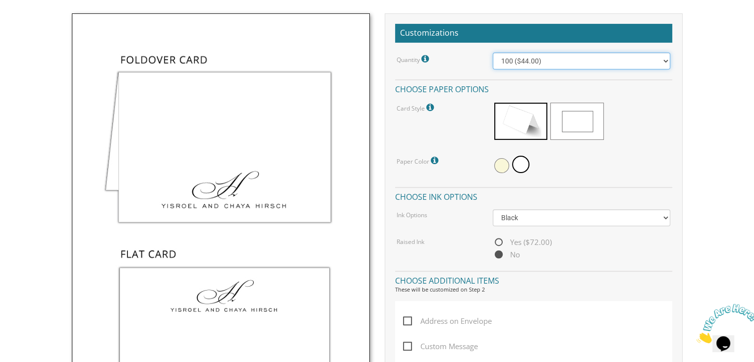
scroll to position [269, 0]
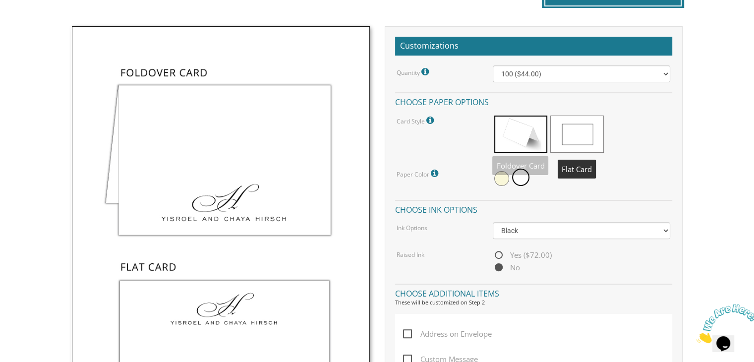
click at [583, 130] on span at bounding box center [577, 134] width 53 height 37
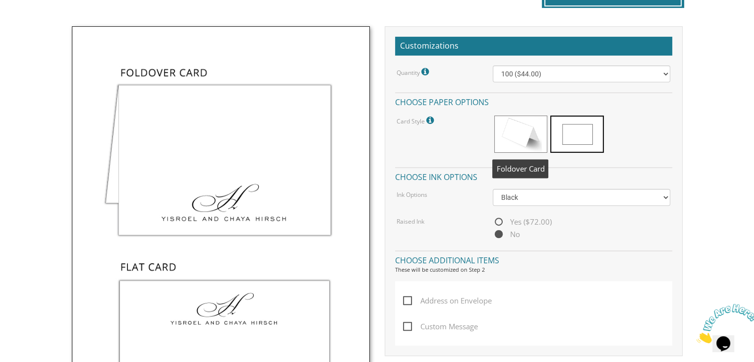
click at [523, 127] on span at bounding box center [520, 134] width 53 height 37
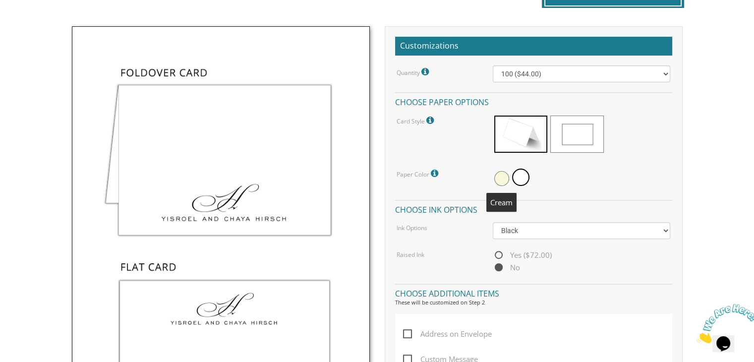
click at [499, 177] on span at bounding box center [501, 178] width 15 height 15
click at [515, 177] on span at bounding box center [522, 178] width 15 height 15
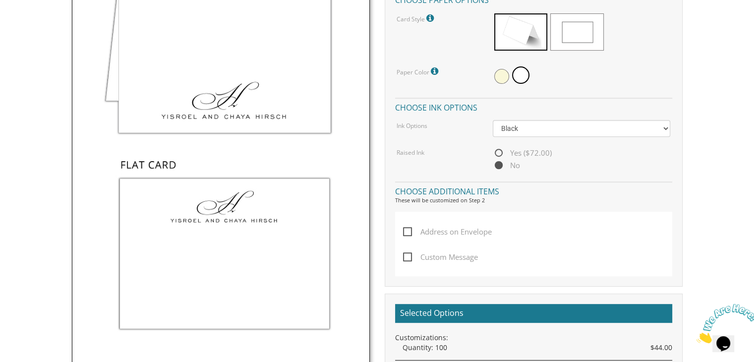
scroll to position [372, 0]
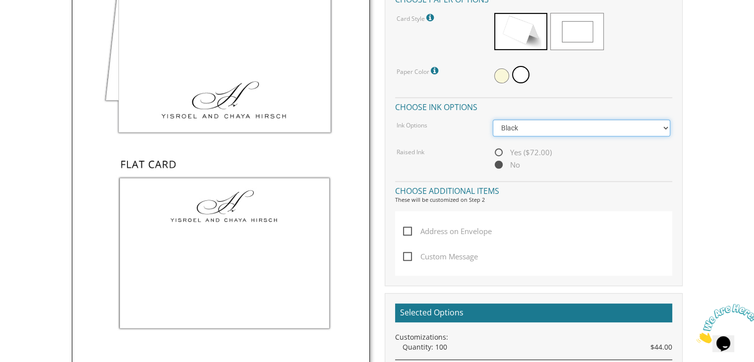
click at [544, 127] on select "Black Colored Ink ($32.00)" at bounding box center [582, 128] width 178 height 17
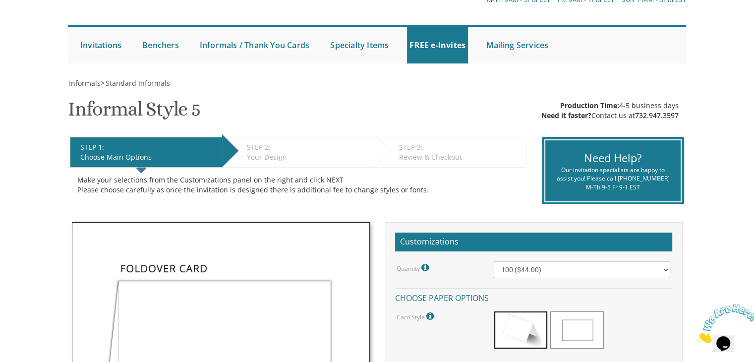
scroll to position [0, 0]
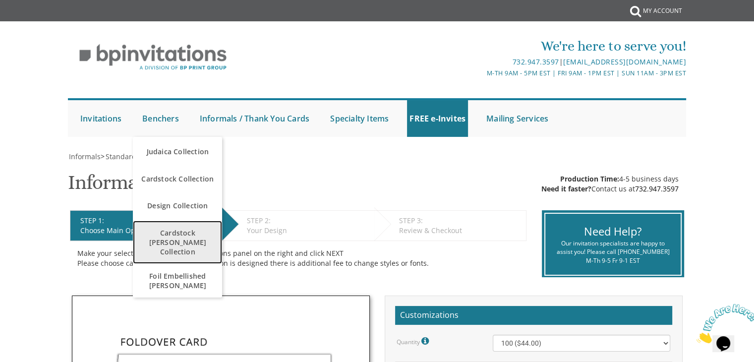
click at [172, 236] on span "Cardstock [PERSON_NAME] Collection" at bounding box center [177, 242] width 84 height 38
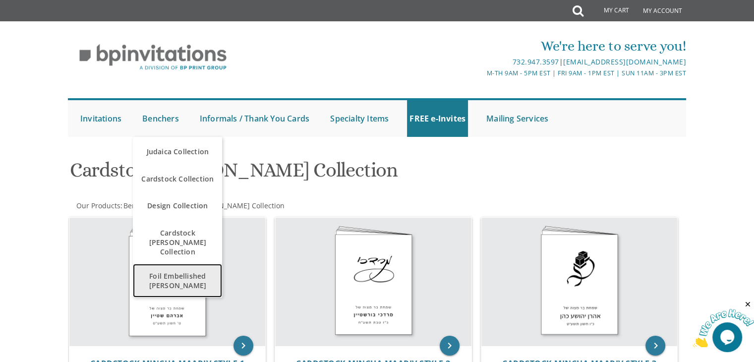
click at [179, 266] on span "Foil Embellished [PERSON_NAME]" at bounding box center [177, 280] width 84 height 29
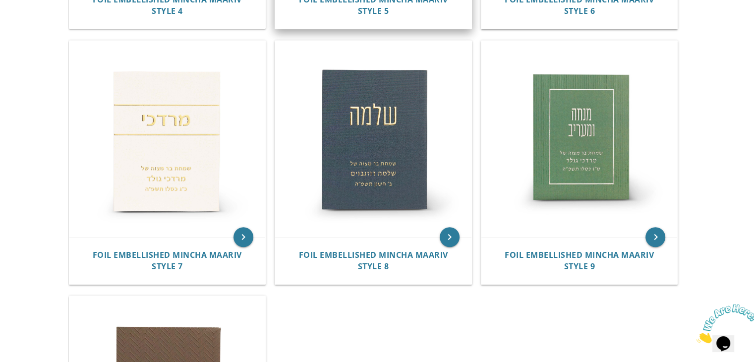
scroll to position [667, 0]
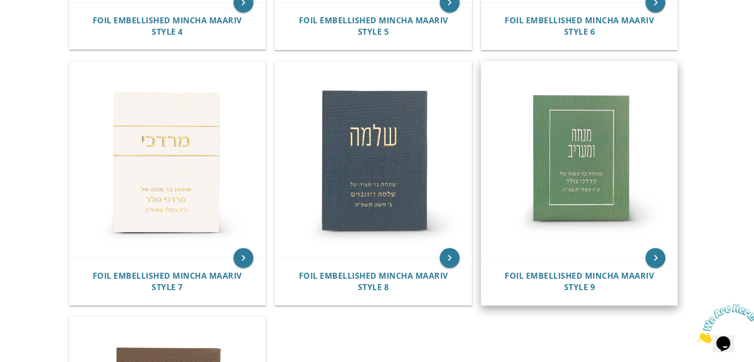
click at [559, 162] on img at bounding box center [580, 160] width 196 height 196
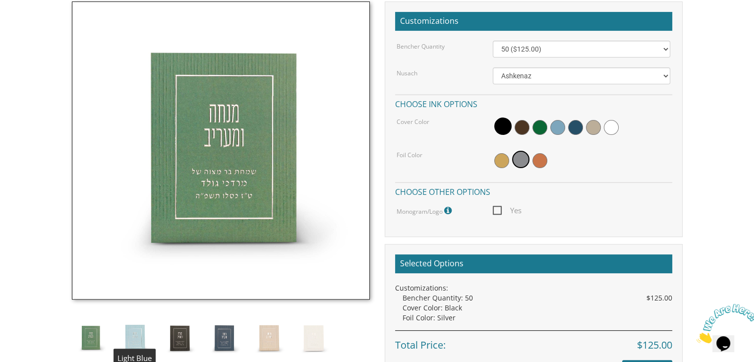
click at [145, 339] on img at bounding box center [135, 337] width 37 height 37
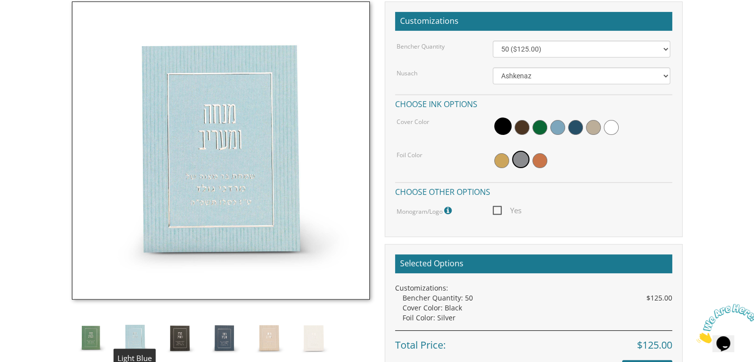
click at [165, 342] on img at bounding box center [179, 337] width 37 height 37
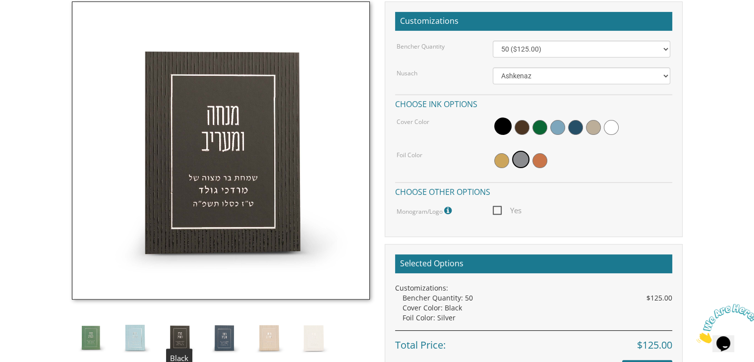
click at [185, 342] on img at bounding box center [179, 337] width 37 height 37
click at [81, 327] on img at bounding box center [90, 337] width 37 height 37
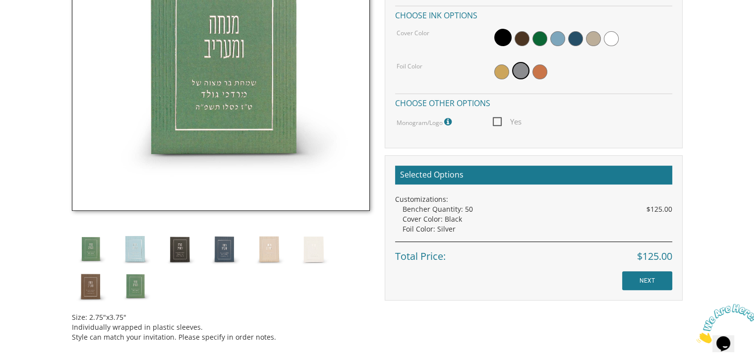
scroll to position [407, 0]
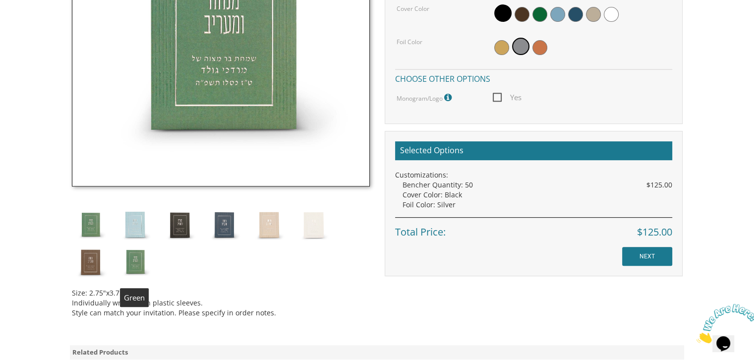
click at [134, 266] on img at bounding box center [135, 262] width 37 height 37
click at [84, 233] on img at bounding box center [90, 224] width 37 height 37
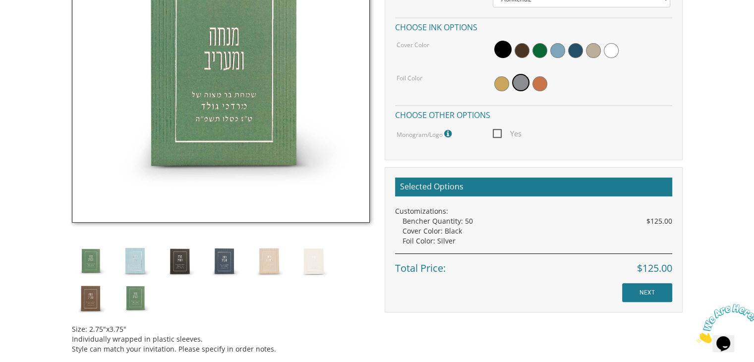
scroll to position [371, 0]
click at [139, 298] on img at bounding box center [135, 298] width 37 height 37
click at [85, 260] on img at bounding box center [90, 261] width 37 height 37
click at [124, 260] on img at bounding box center [135, 261] width 37 height 37
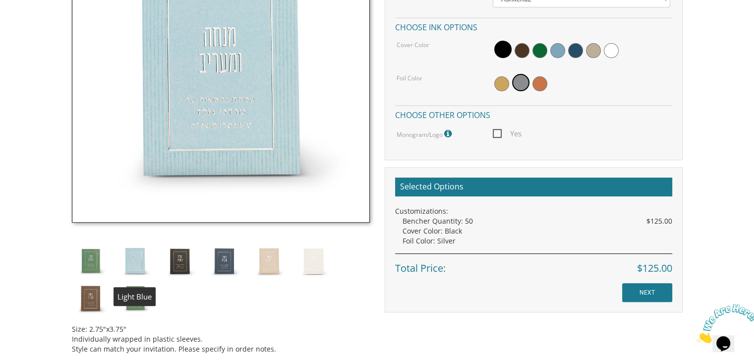
click at [83, 258] on img at bounding box center [90, 261] width 37 height 37
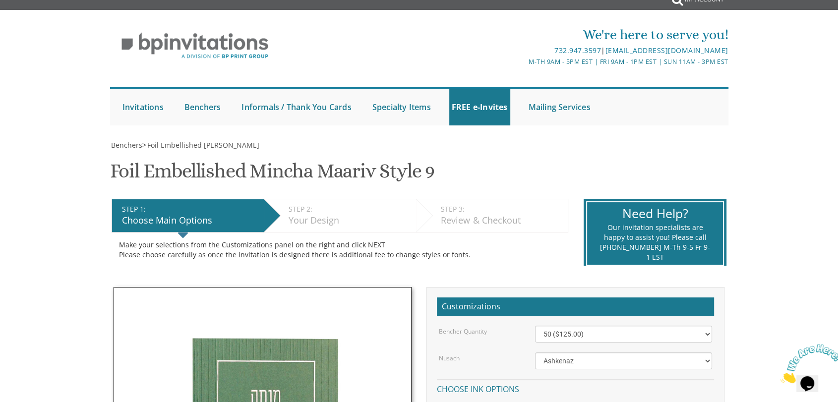
scroll to position [0, 0]
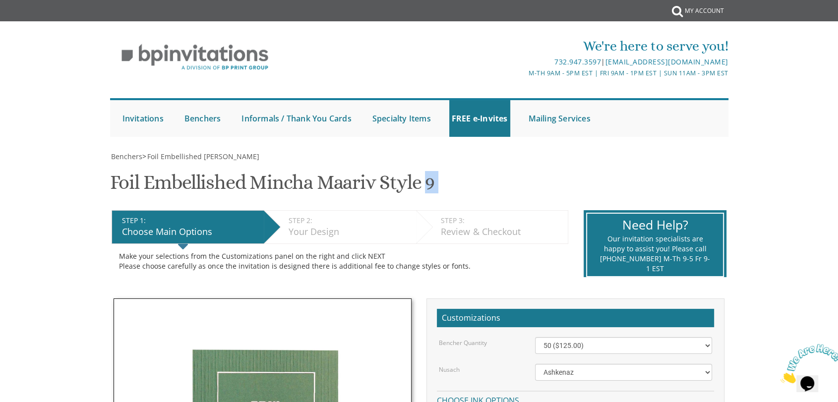
drag, startPoint x: 97, startPoint y: 185, endPoint x: 428, endPoint y: 179, distance: 331.4
click at [428, 179] on h1 "Foil Embellished Mincha Maariv Style 9 SKU: FEMM09" at bounding box center [272, 186] width 324 height 29
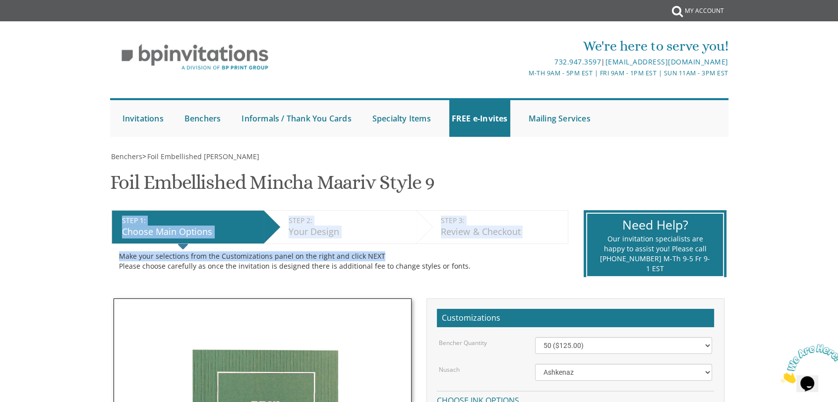
drag, startPoint x: 452, startPoint y: 183, endPoint x: 48, endPoint y: 172, distance: 403.9
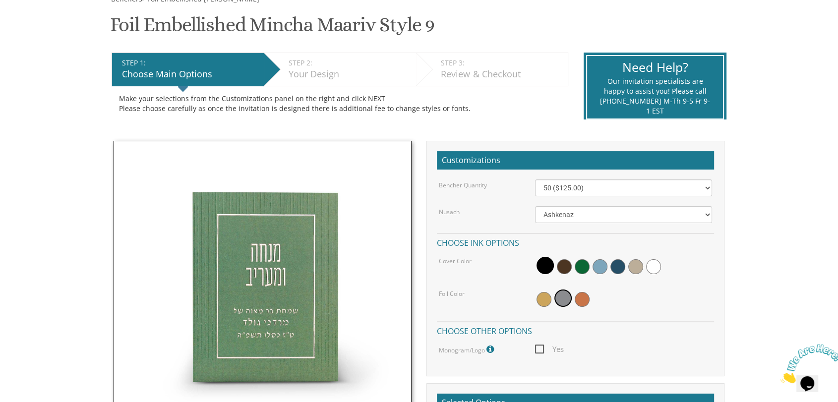
scroll to position [140, 0]
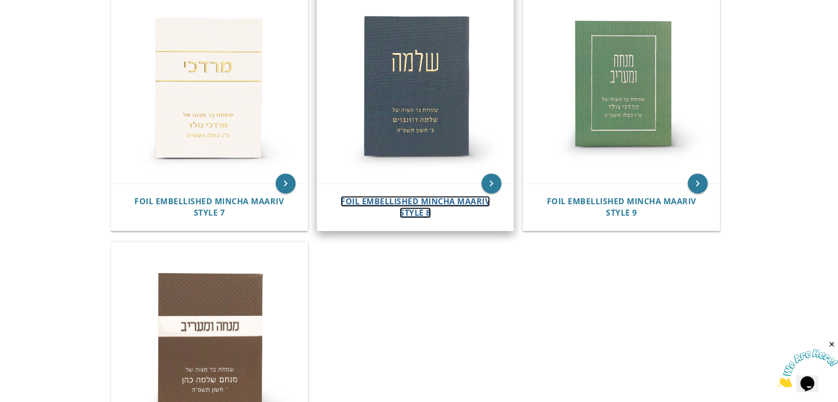
click at [388, 202] on span "Foil Embellished Mincha Maariv Style 8" at bounding box center [415, 207] width 149 height 22
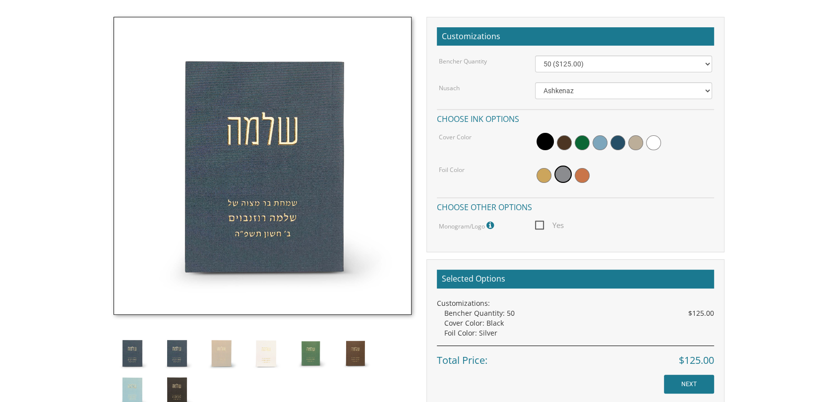
scroll to position [282, 0]
click at [308, 350] on img at bounding box center [310, 353] width 37 height 37
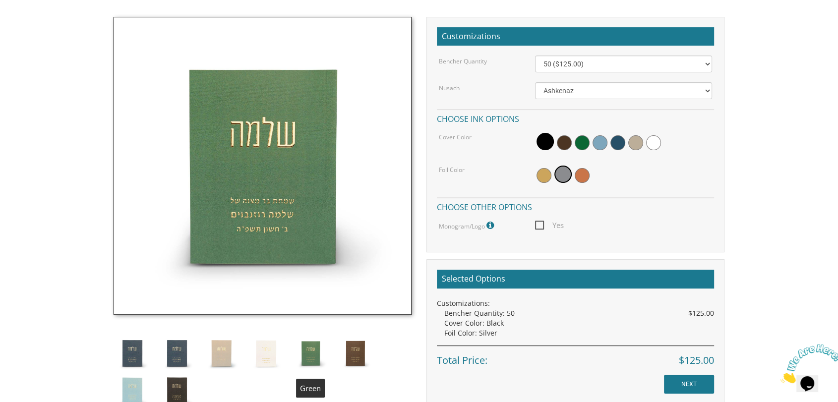
scroll to position [0, 0]
click at [580, 145] on span at bounding box center [582, 142] width 15 height 15
click at [545, 176] on span at bounding box center [544, 175] width 15 height 15
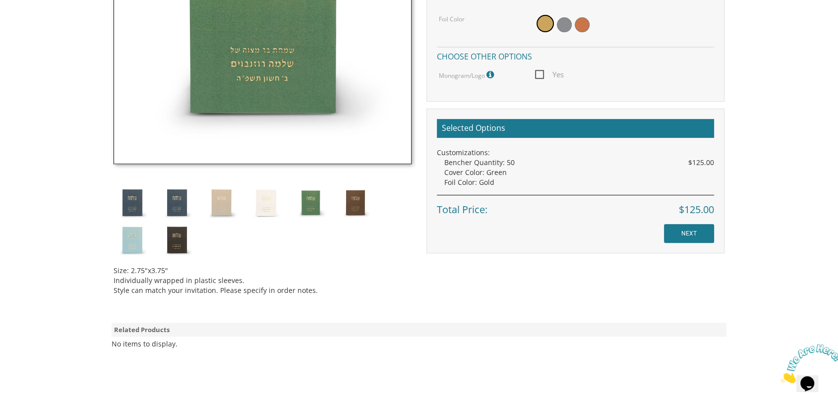
scroll to position [437, 0]
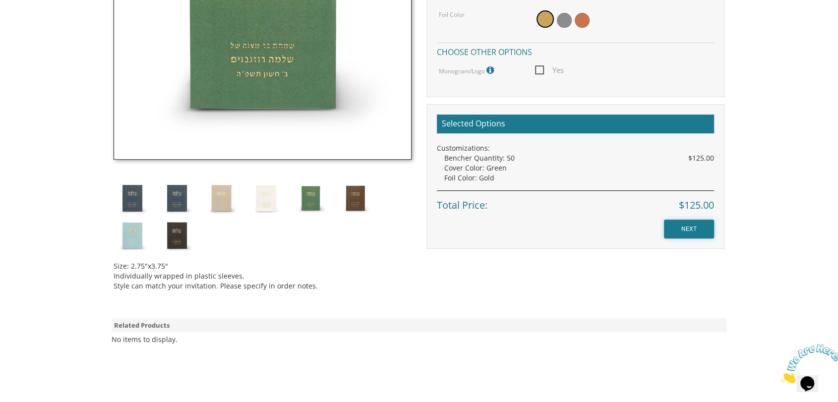
click at [694, 224] on input "NEXT" at bounding box center [689, 229] width 50 height 19
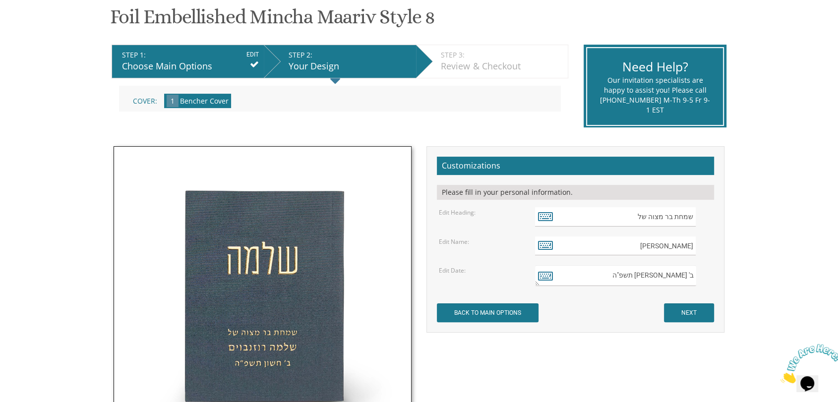
scroll to position [242, 0]
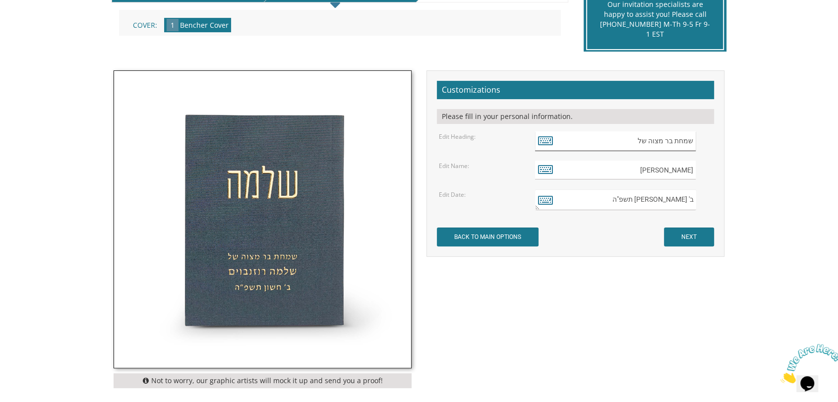
click at [627, 143] on input "שמחת בר מצוה של" at bounding box center [615, 140] width 161 height 19
drag, startPoint x: 610, startPoint y: 144, endPoint x: 616, endPoint y: 143, distance: 6.5
click at [616, 143] on input "שמחת בר מצוה של" at bounding box center [615, 140] width 161 height 19
drag, startPoint x: 644, startPoint y: 139, endPoint x: 717, endPoint y: 144, distance: 72.6
click at [717, 144] on div "שמחת בר מצוה של" at bounding box center [624, 140] width 192 height 19
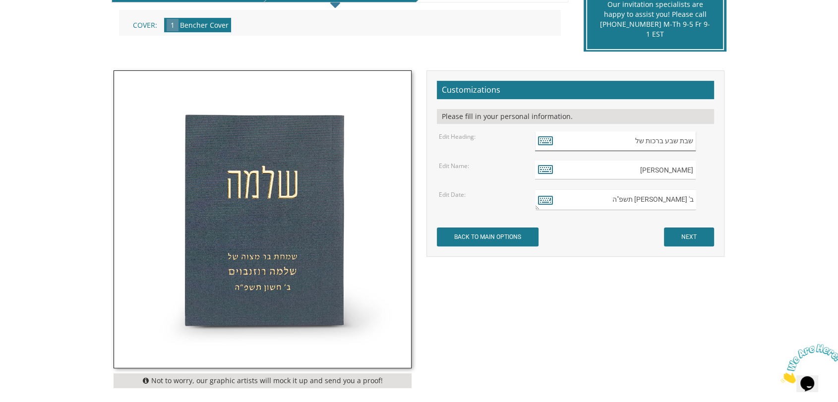
type input "שבת שבע ברכות של"
click at [643, 156] on form "Customizations Please fill in your personal information. Edit Heading: שבת שבע …" at bounding box center [575, 164] width 277 height 166
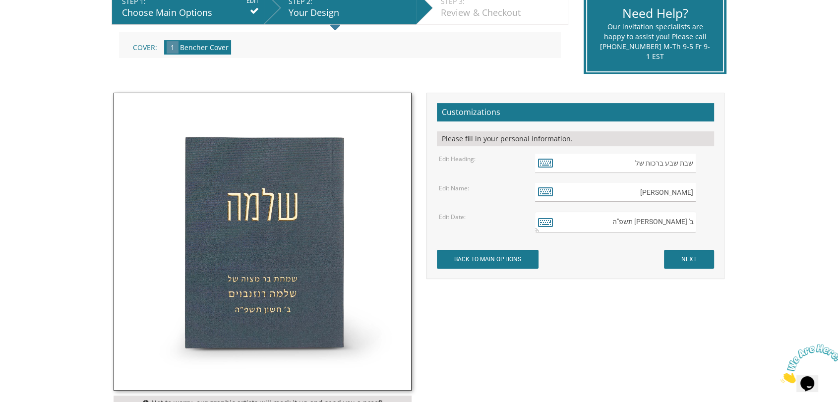
scroll to position [220, 0]
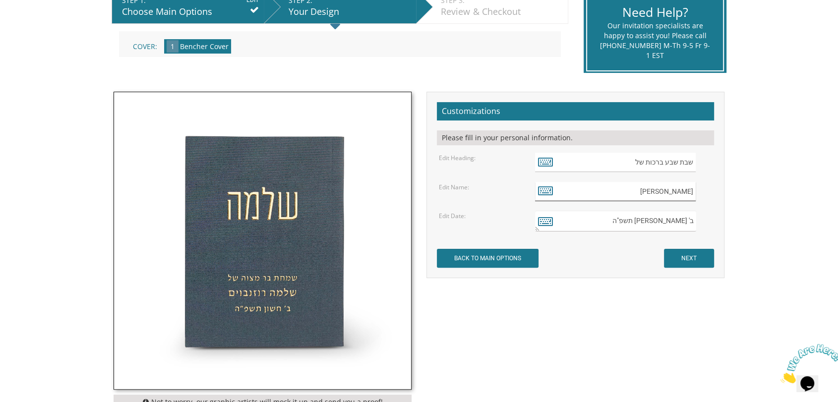
click at [655, 190] on input "[PERSON_NAME]" at bounding box center [615, 191] width 161 height 19
drag, startPoint x: 643, startPoint y: 189, endPoint x: 713, endPoint y: 189, distance: 70.4
click at [713, 189] on div "[PERSON_NAME]" at bounding box center [624, 191] width 192 height 19
type input "י"
type input "אלישע ויעל פערלמוטר"
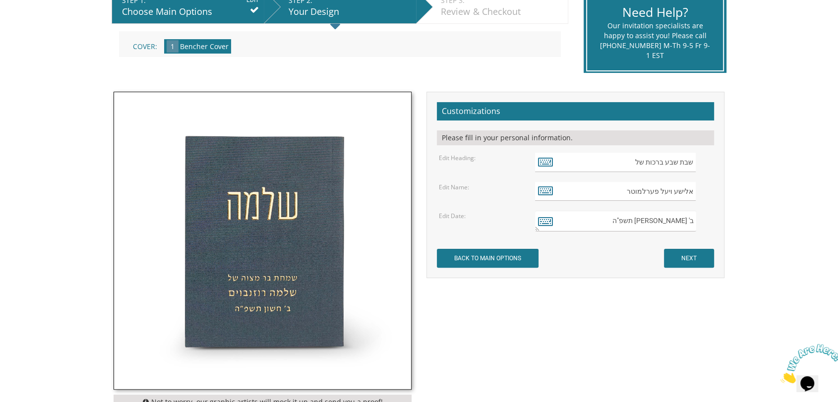
click at [629, 220] on textarea "ב' חשון תשפ"ה" at bounding box center [615, 221] width 161 height 21
drag, startPoint x: 629, startPoint y: 220, endPoint x: 717, endPoint y: 232, distance: 88.1
click at [717, 232] on div "Customizations Please fill in your personal information. Edit Heading: שבת שבע …" at bounding box center [576, 185] width 298 height 187
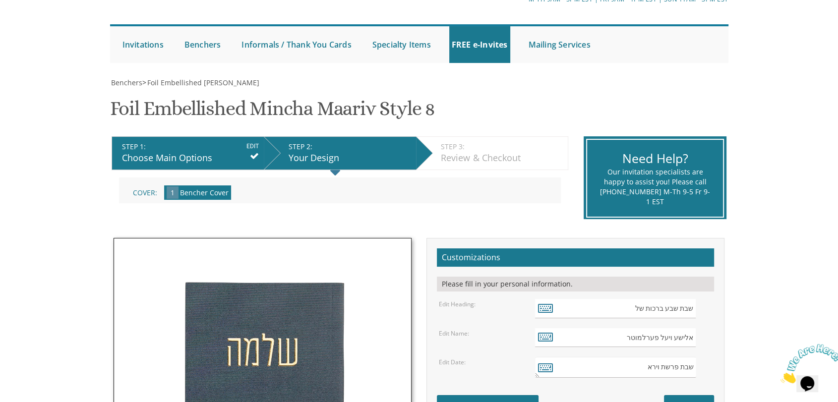
scroll to position [136, 0]
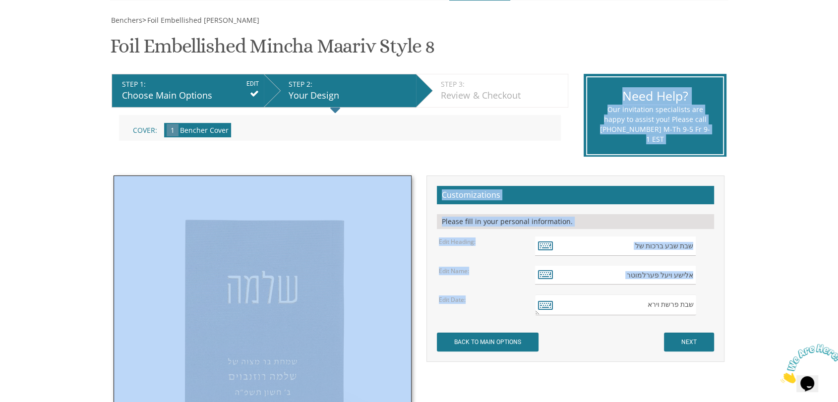
drag, startPoint x: 568, startPoint y: 162, endPoint x: 607, endPoint y: 297, distance: 140.3
click at [607, 297] on div "Benchers > Foil Embellished Mincha Maariv Foil Embellished Mincha Maariv Style …" at bounding box center [419, 261] width 618 height 493
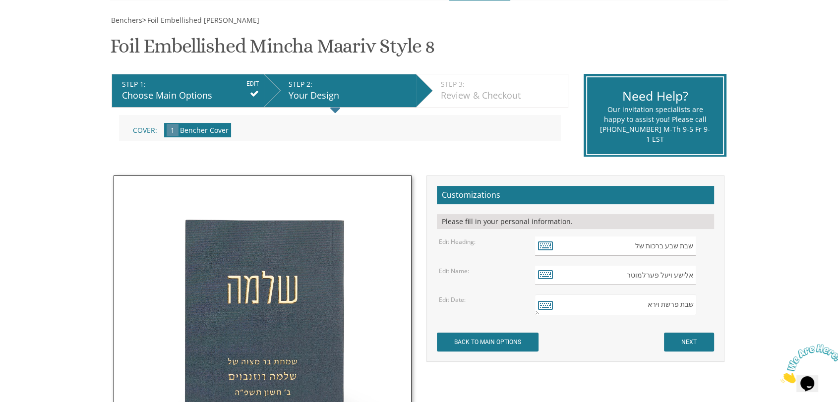
click at [607, 307] on textarea "ב' חשון תשפ"ה" at bounding box center [615, 305] width 161 height 21
type textarea "שבת פרשת וירא תשפ"ו"
click at [677, 342] on input "NEXT" at bounding box center [689, 342] width 50 height 19
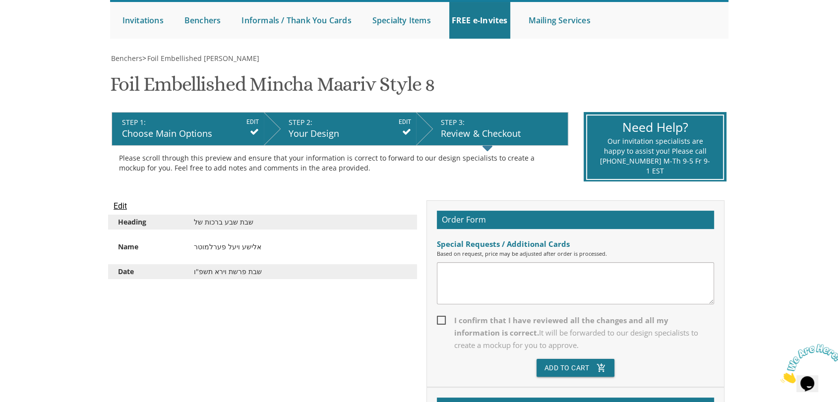
scroll to position [128, 0]
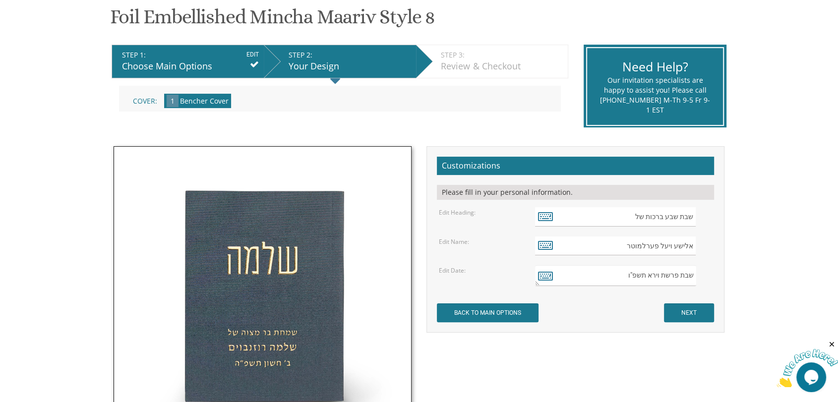
scroll to position [152, 0]
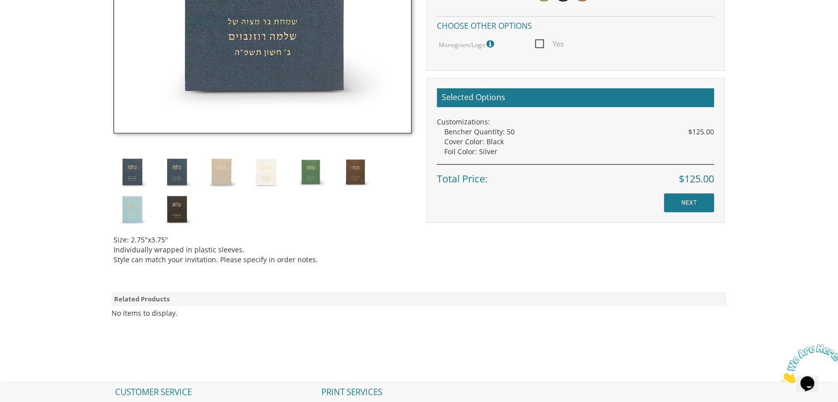
scroll to position [464, 0]
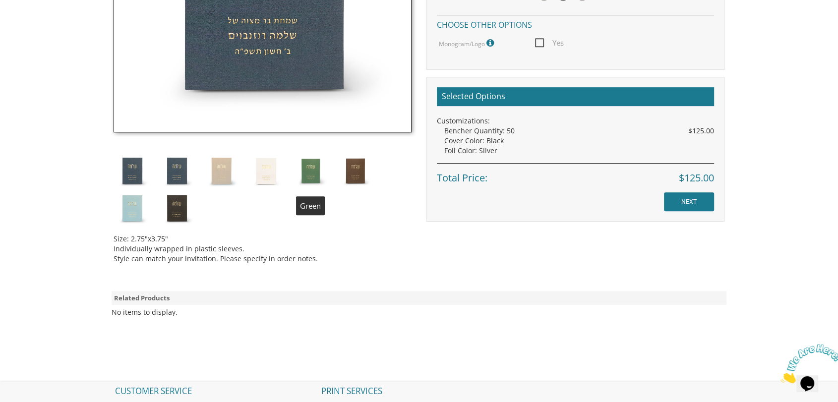
click at [317, 173] on img at bounding box center [310, 170] width 37 height 37
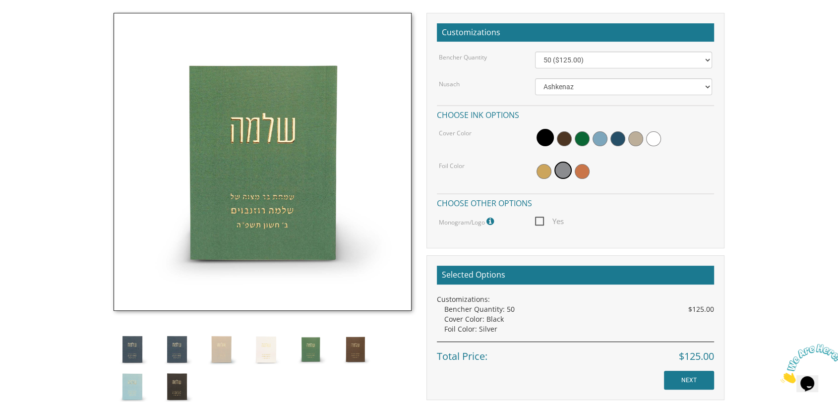
scroll to position [323, 0]
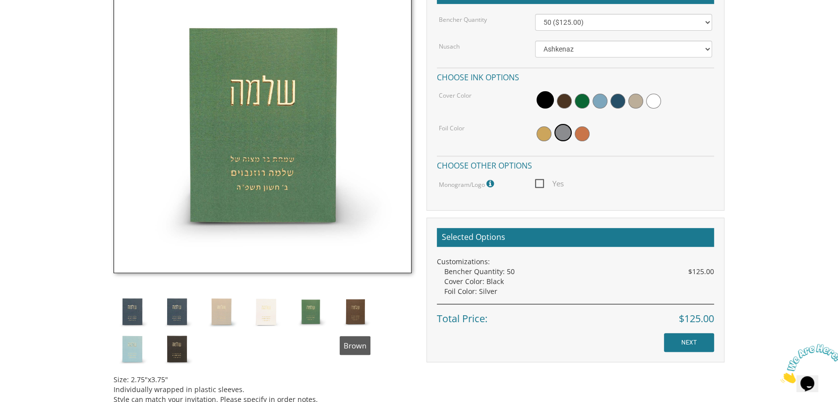
click at [348, 311] on img at bounding box center [355, 311] width 37 height 37
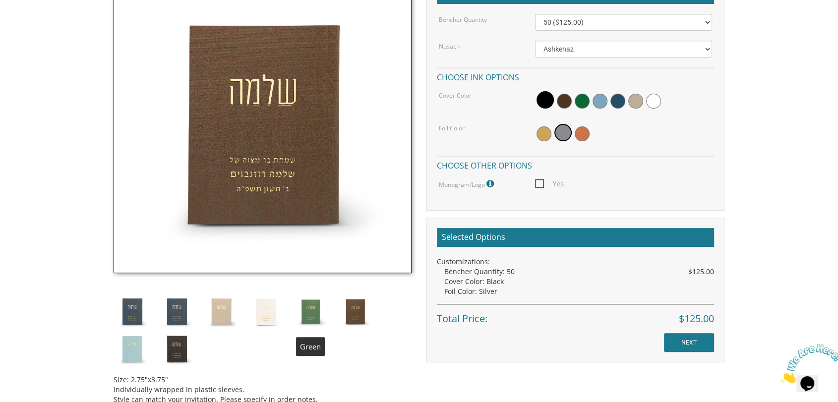
click at [317, 303] on img at bounding box center [310, 311] width 37 height 37
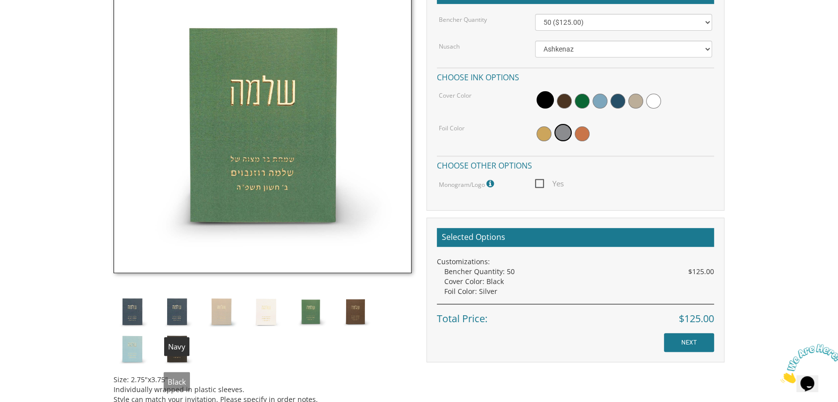
click at [172, 314] on img at bounding box center [176, 311] width 37 height 37
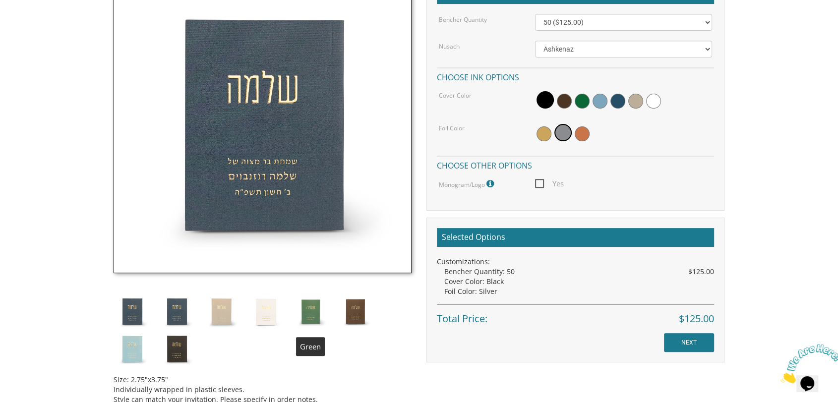
click at [292, 313] on img at bounding box center [310, 311] width 37 height 37
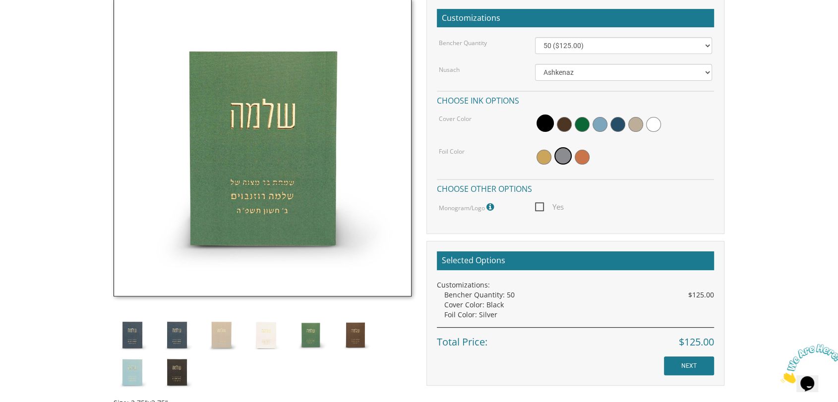
scroll to position [293, 0]
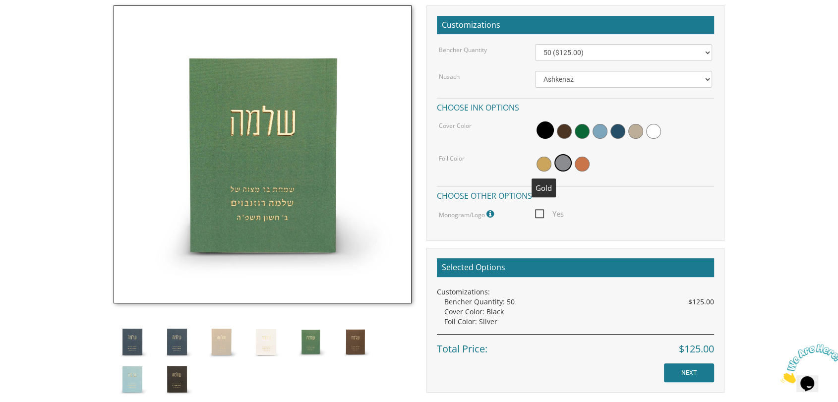
click at [546, 169] on span at bounding box center [544, 164] width 15 height 15
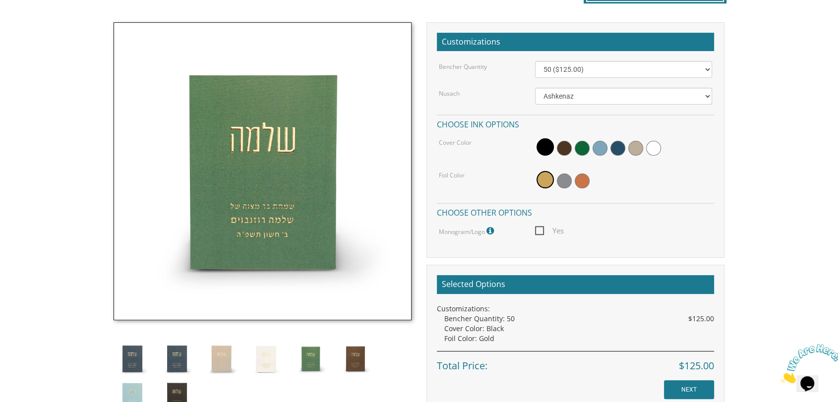
scroll to position [274, 0]
